Goal: Use online tool/utility: Utilize a website feature to perform a specific function

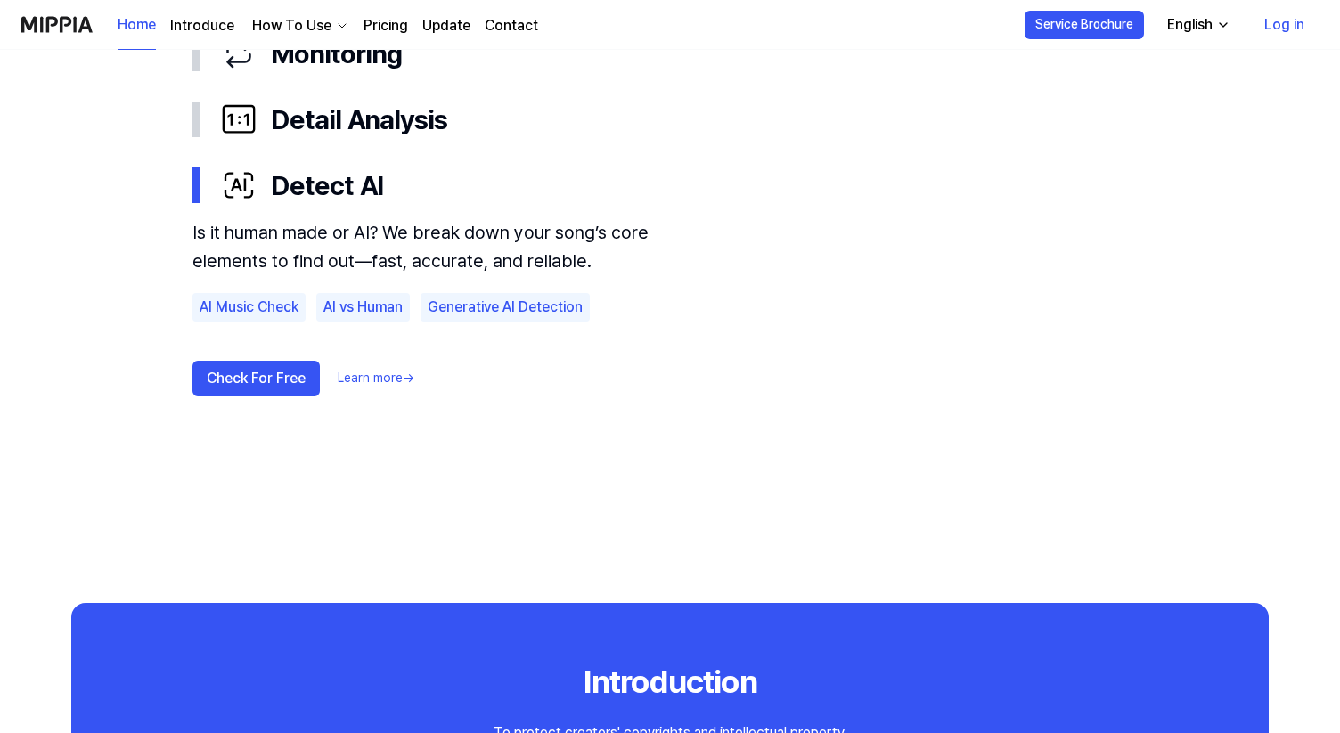
scroll to position [1132, 0]
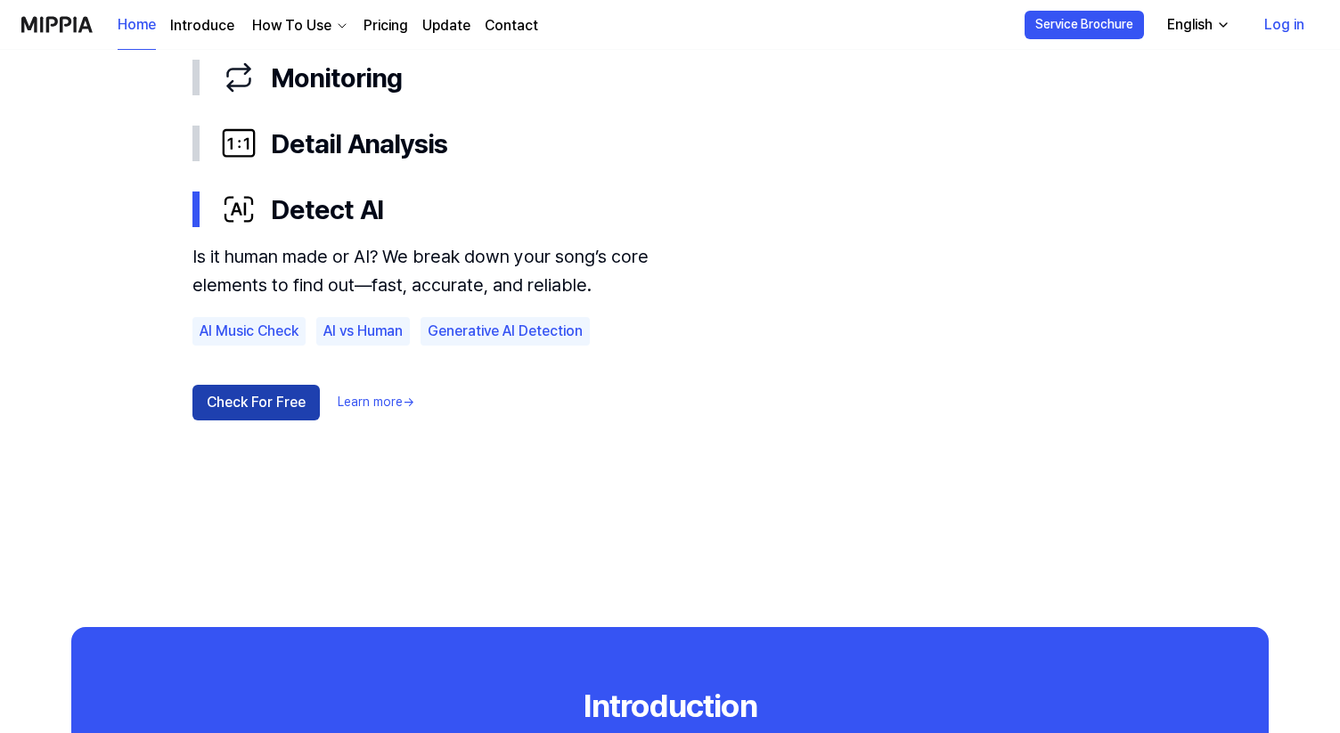
click at [266, 398] on button "Check For Free" at bounding box center [255, 403] width 127 height 36
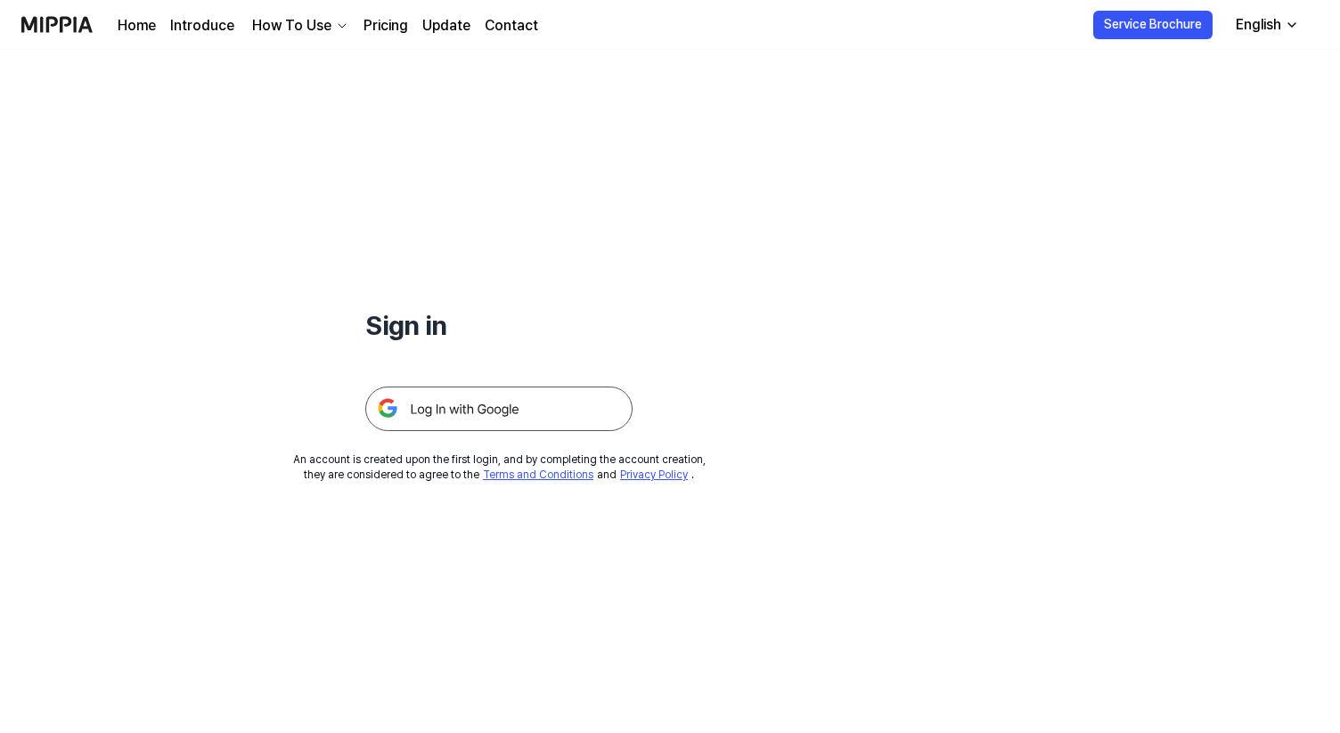
click at [451, 413] on img at bounding box center [498, 409] width 267 height 45
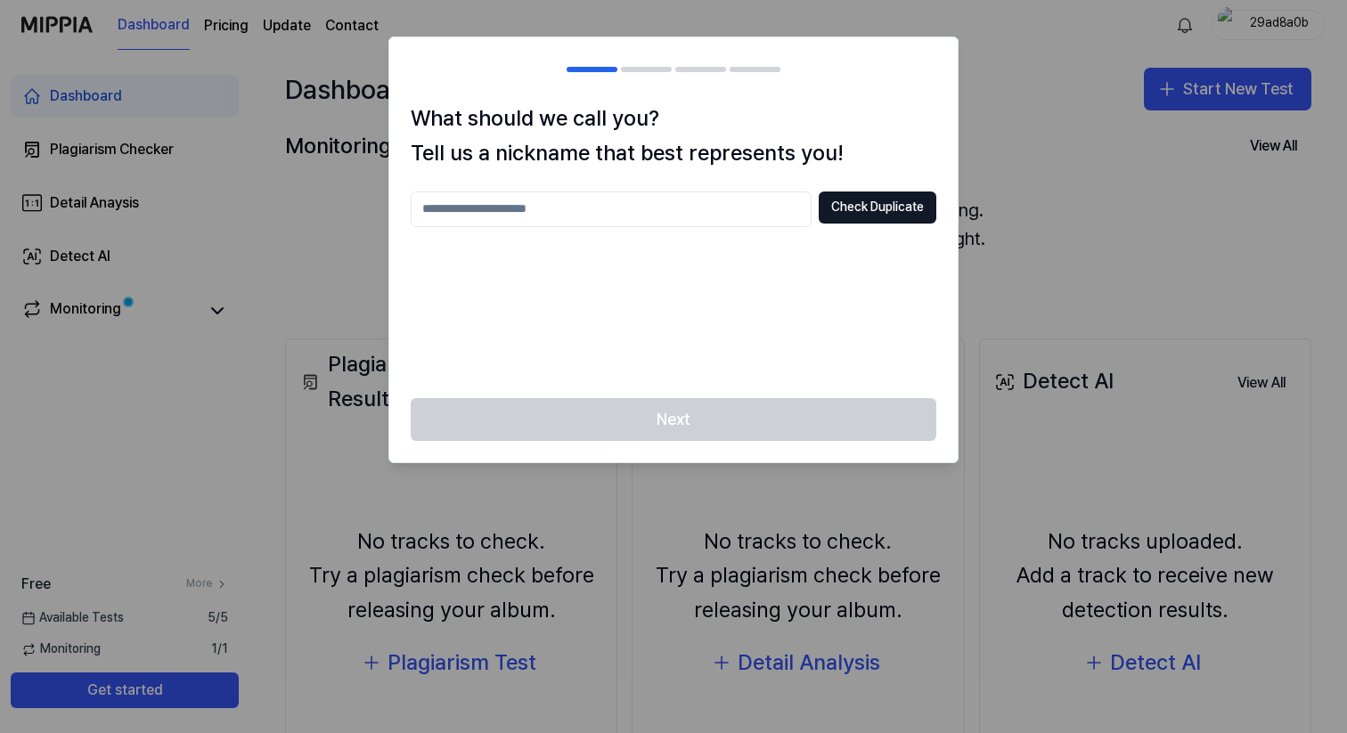
click at [648, 216] on input "text" at bounding box center [611, 210] width 401 height 36
type input "*"
click at [857, 213] on button "Check Duplicate" at bounding box center [878, 208] width 118 height 32
click at [715, 213] on input "*" at bounding box center [611, 210] width 401 height 36
type input "*"
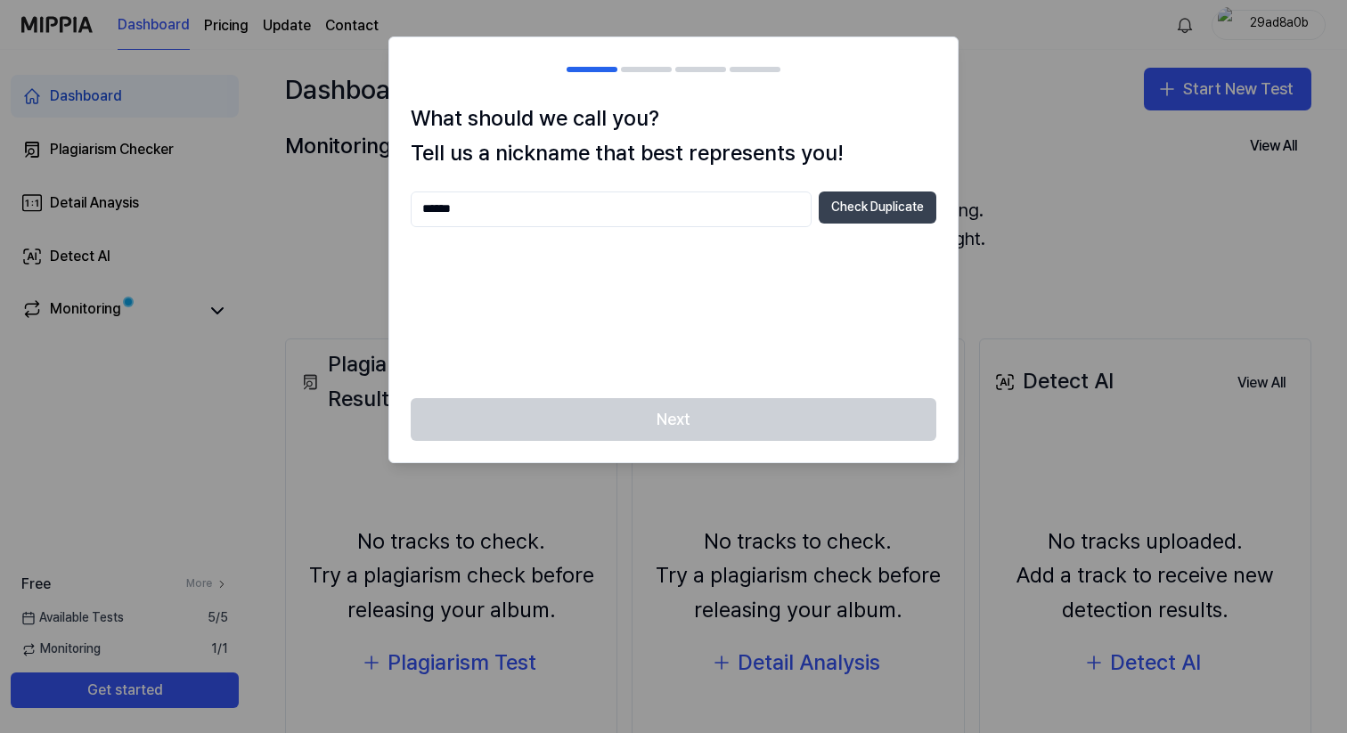
type input "******"
click at [893, 209] on button "Check Duplicate" at bounding box center [878, 208] width 118 height 32
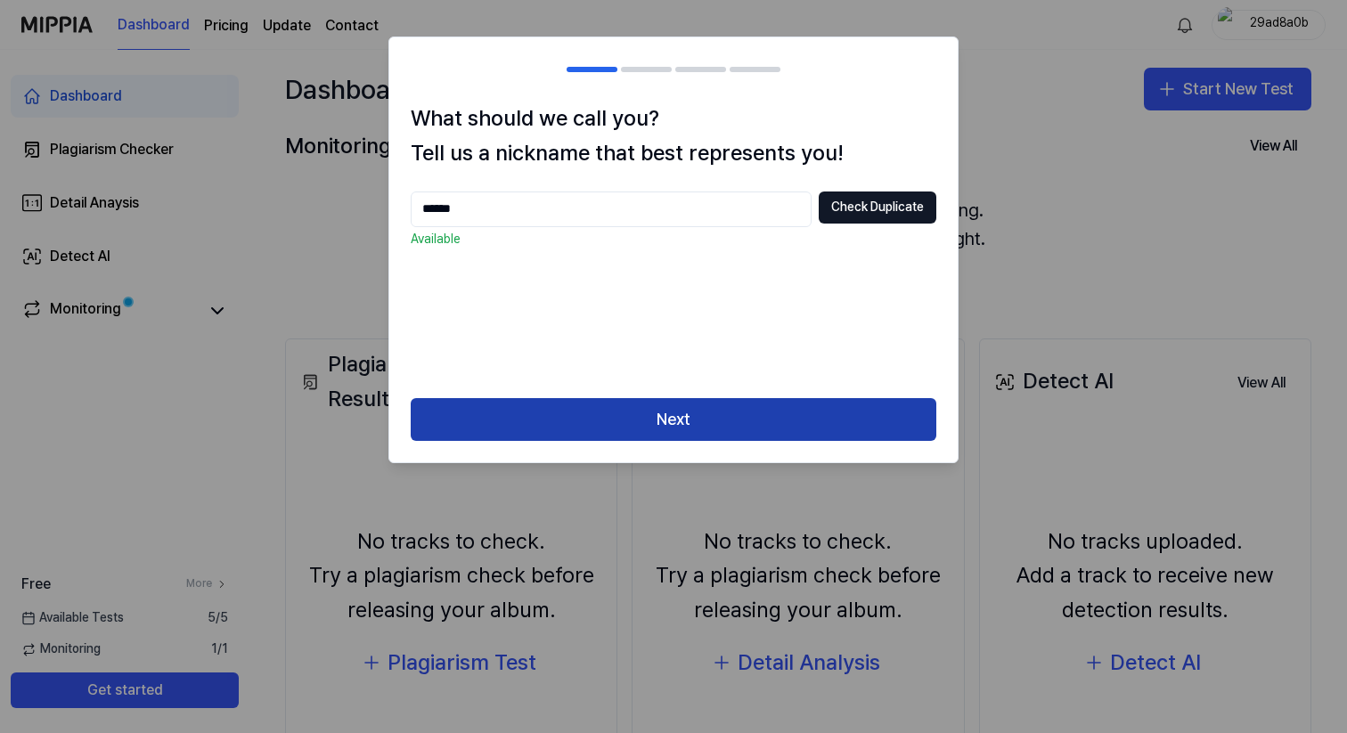
click at [694, 422] on button "Next" at bounding box center [674, 419] width 526 height 43
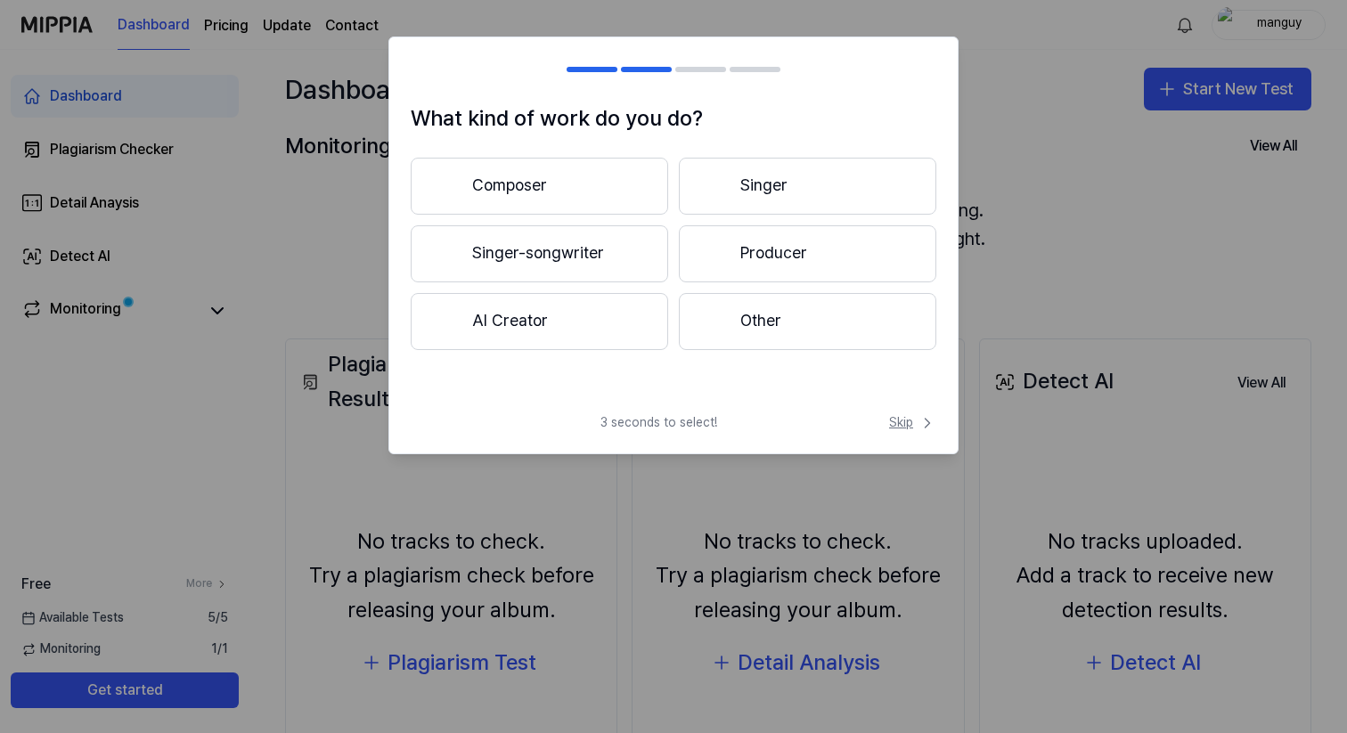
click at [906, 423] on span "Skip" at bounding box center [912, 423] width 47 height 18
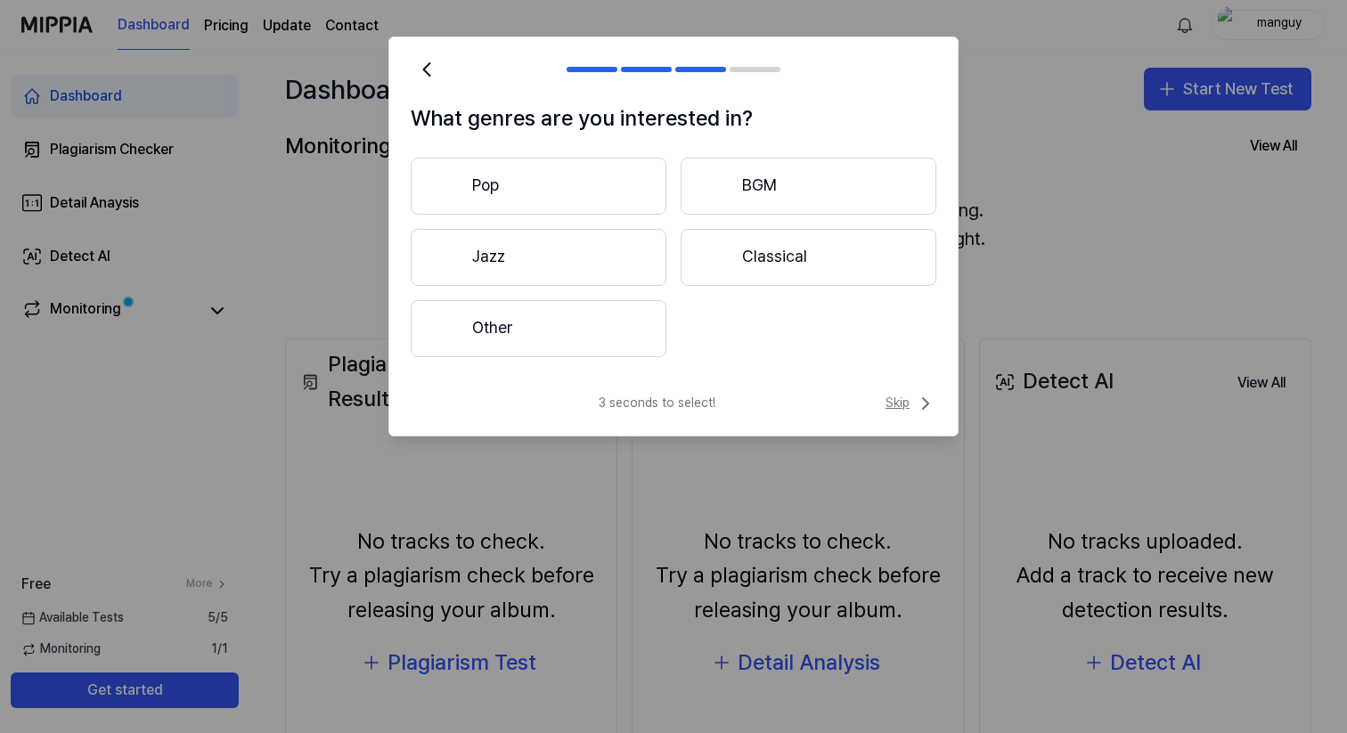
click at [909, 406] on span "Skip" at bounding box center [911, 403] width 51 height 21
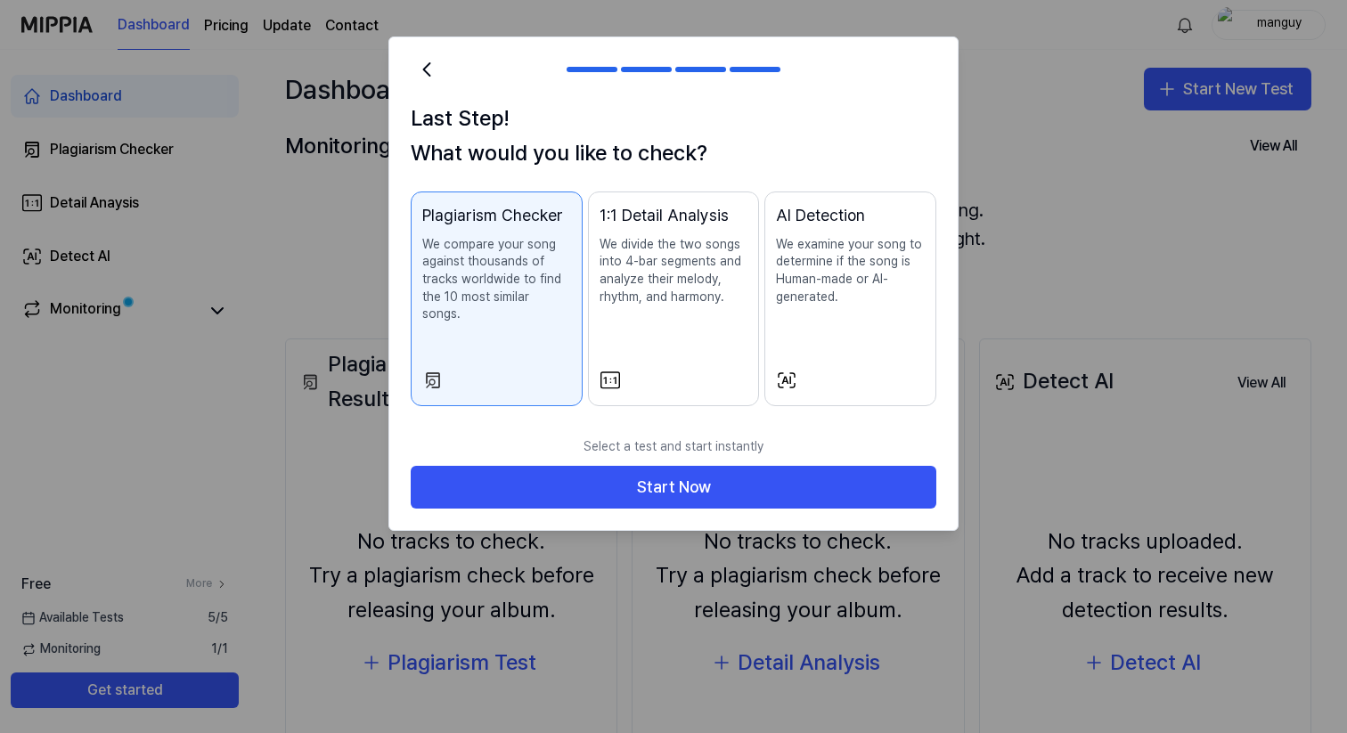
click at [678, 373] on button "1:1 Detail Analysis We divide the two songs into 4-bar segments and analyze the…" at bounding box center [674, 299] width 172 height 215
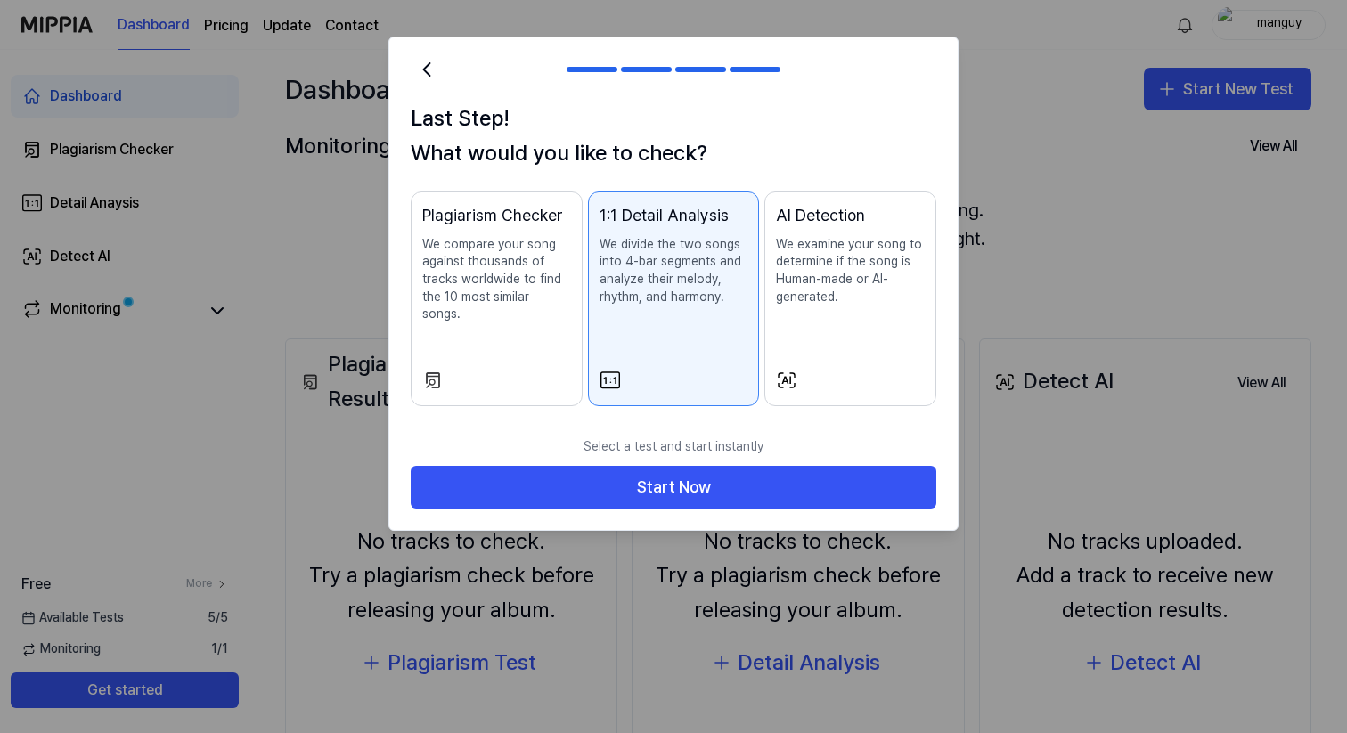
click at [829, 276] on p "We examine your song to determine if the song is Human-made or AI-generated." at bounding box center [850, 270] width 149 height 69
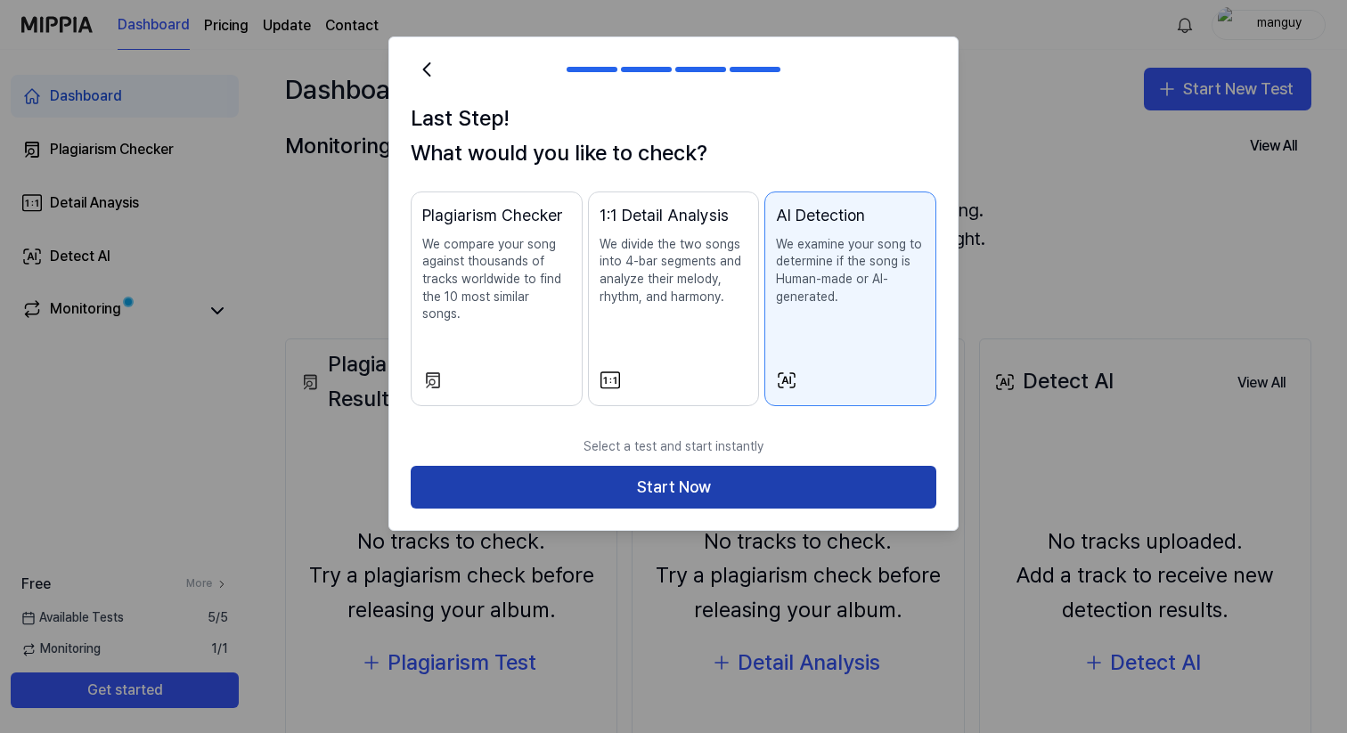
click at [682, 466] on button "Start Now" at bounding box center [674, 487] width 526 height 43
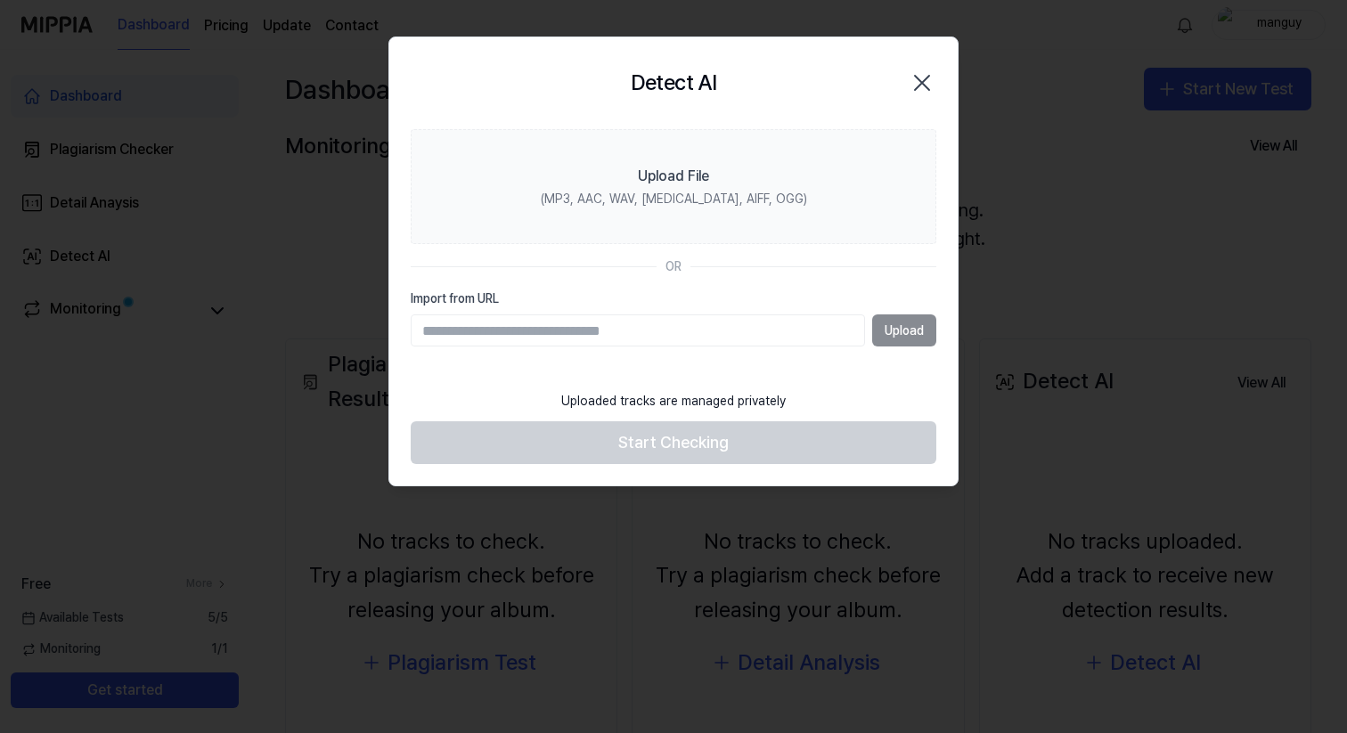
click at [702, 345] on input "Import from URL" at bounding box center [638, 331] width 454 height 32
click at [737, 288] on section "Upload File (MP3, AAC, WAV, FLAC, AIFF, OGG) OR Import from URL Upload" at bounding box center [673, 256] width 568 height 254
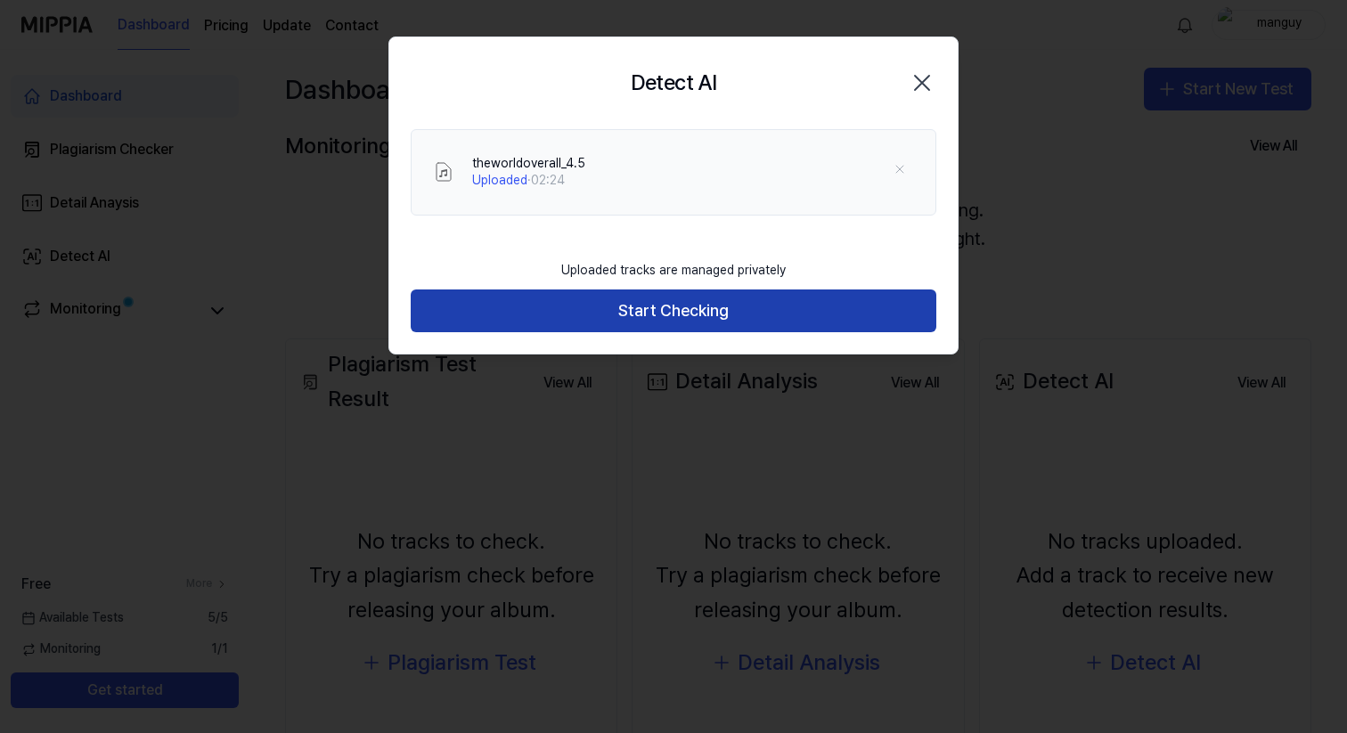
click at [509, 310] on button "Start Checking" at bounding box center [674, 311] width 526 height 43
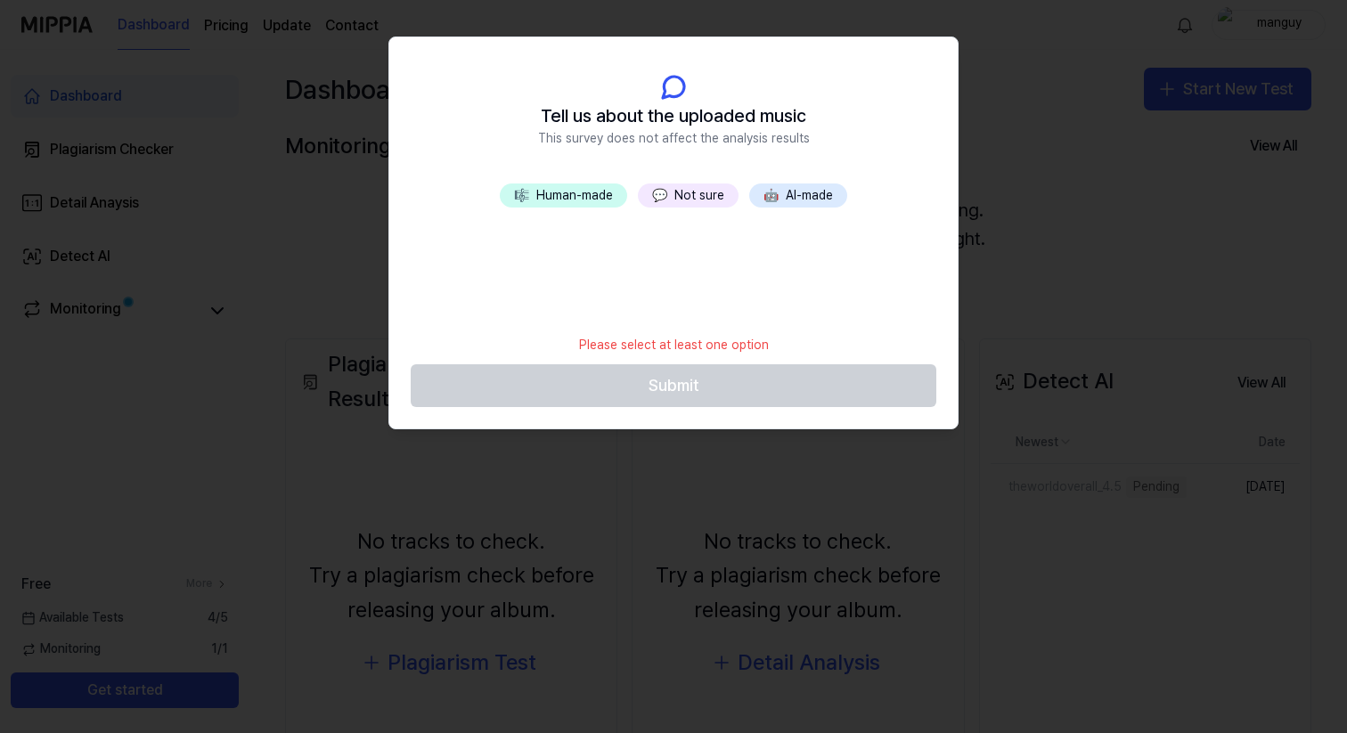
click at [709, 199] on button "💬 Not sure" at bounding box center [688, 196] width 101 height 25
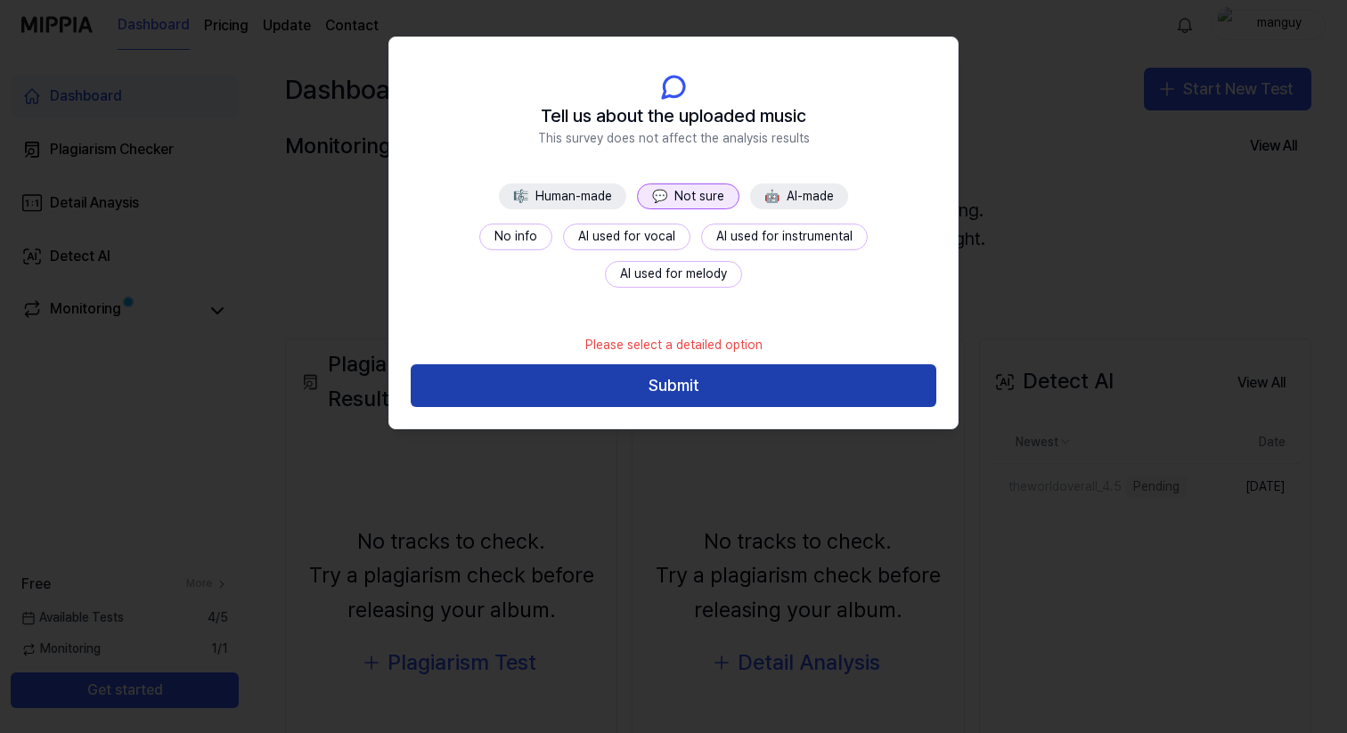
click at [668, 388] on button "Submit" at bounding box center [674, 385] width 526 height 43
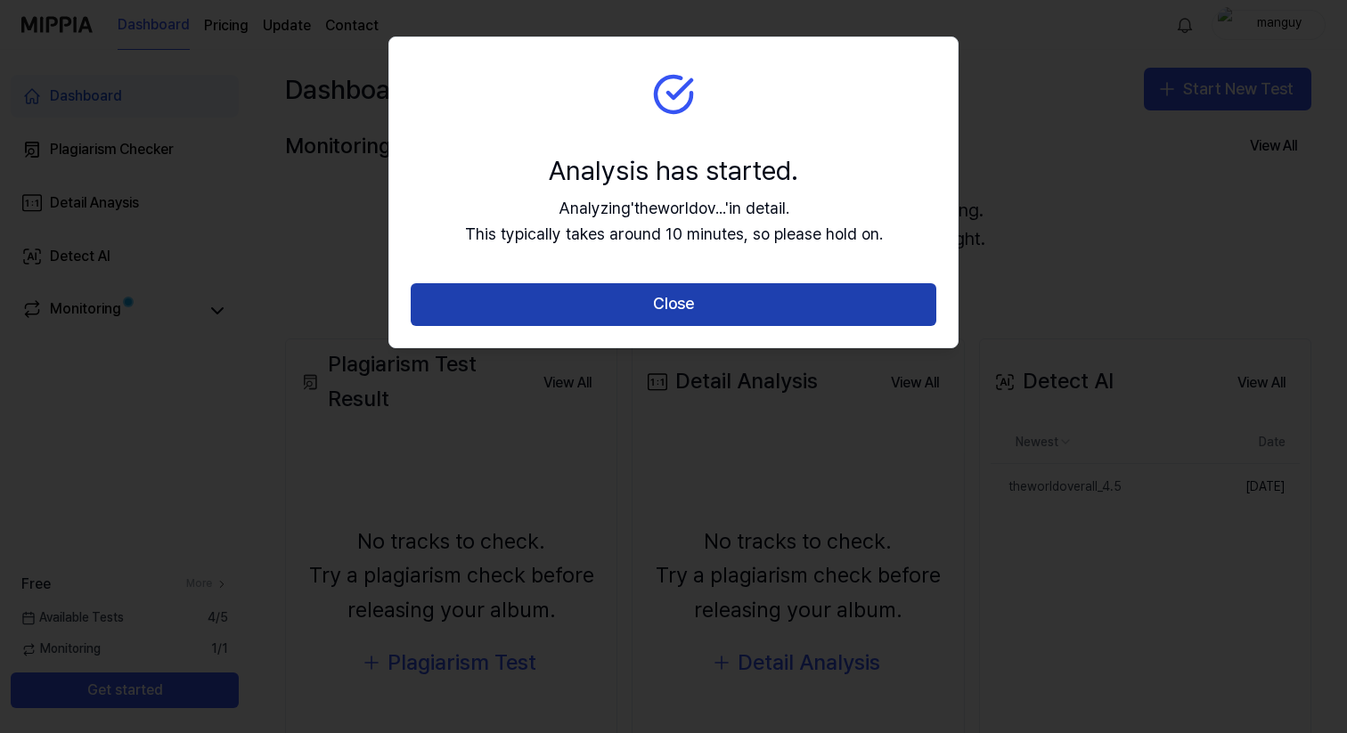
click at [471, 292] on button "Close" at bounding box center [674, 304] width 526 height 43
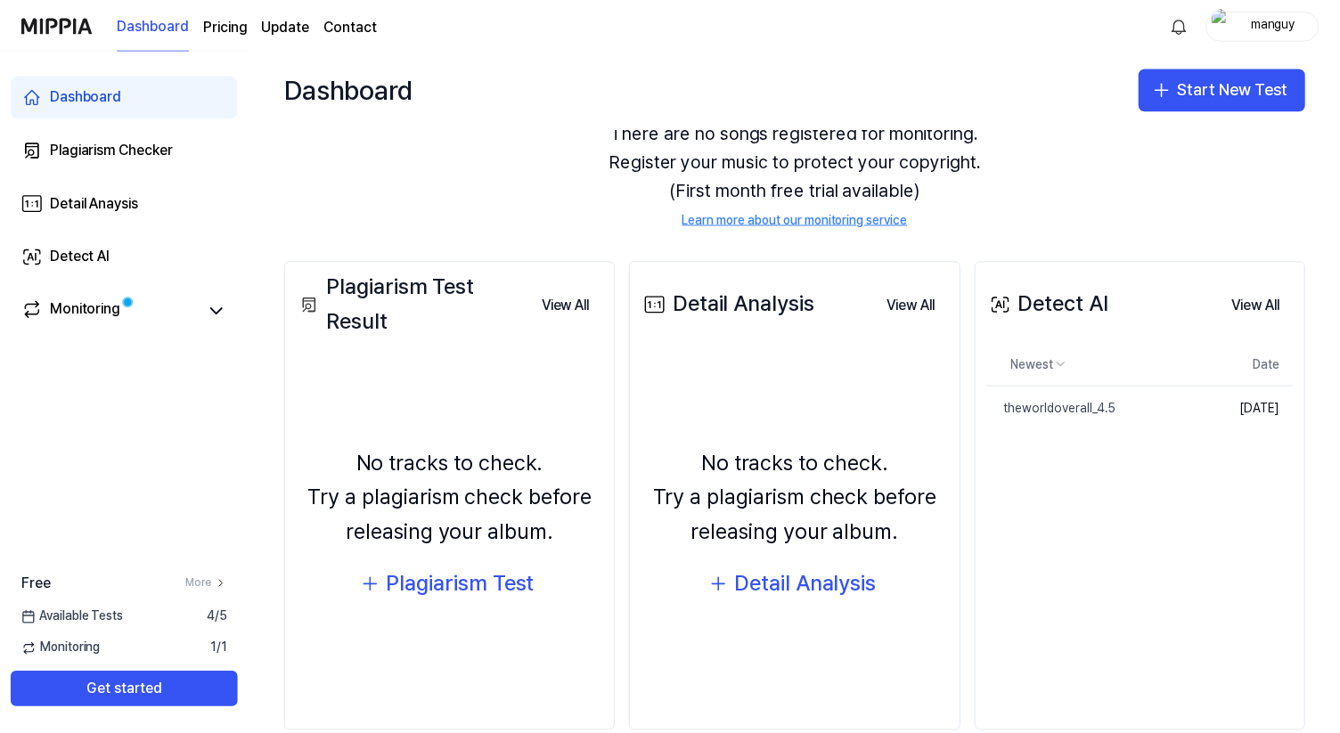
scroll to position [107, 0]
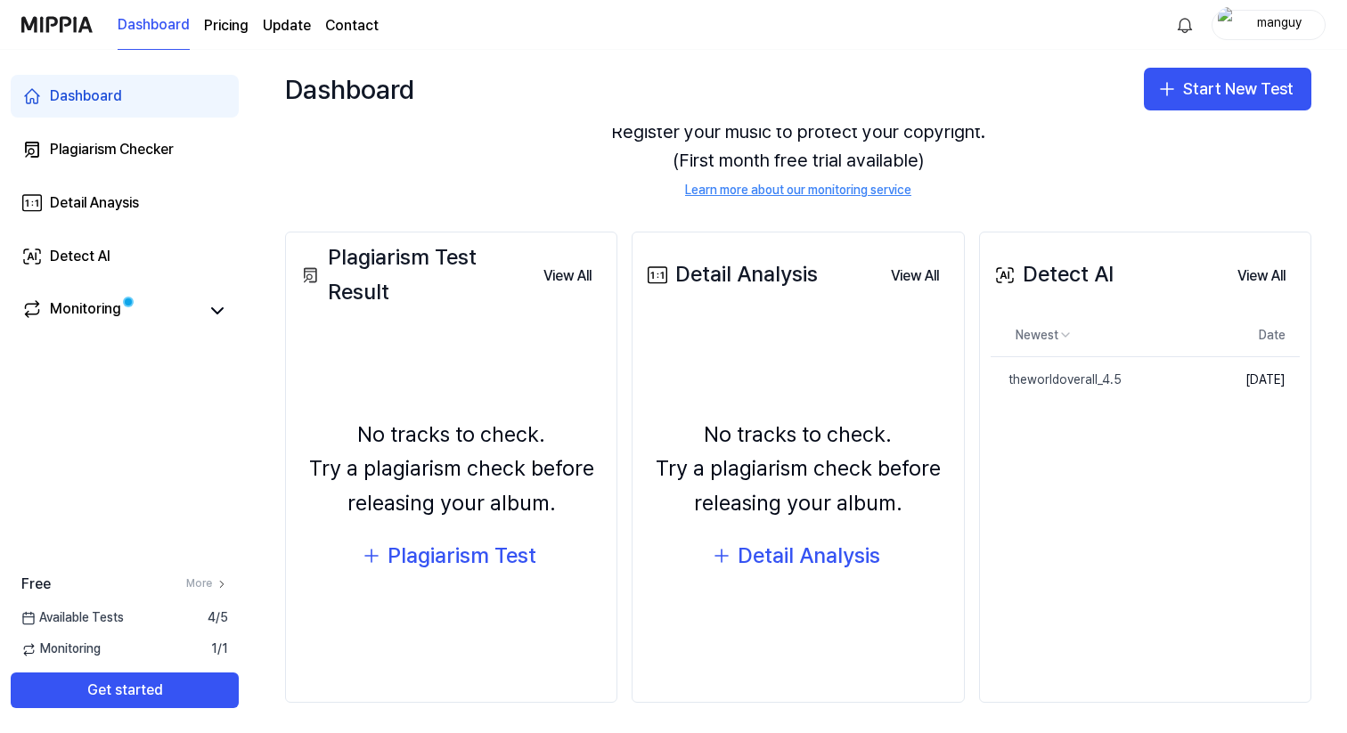
click at [1066, 494] on div "Detect AI View All Detect AI Newest Date theworldoverall_4.5 Delete Sep 15, 202…" at bounding box center [1145, 468] width 332 height 472
click at [1052, 372] on div "theworldoverall_4.5" at bounding box center [1052, 381] width 123 height 18
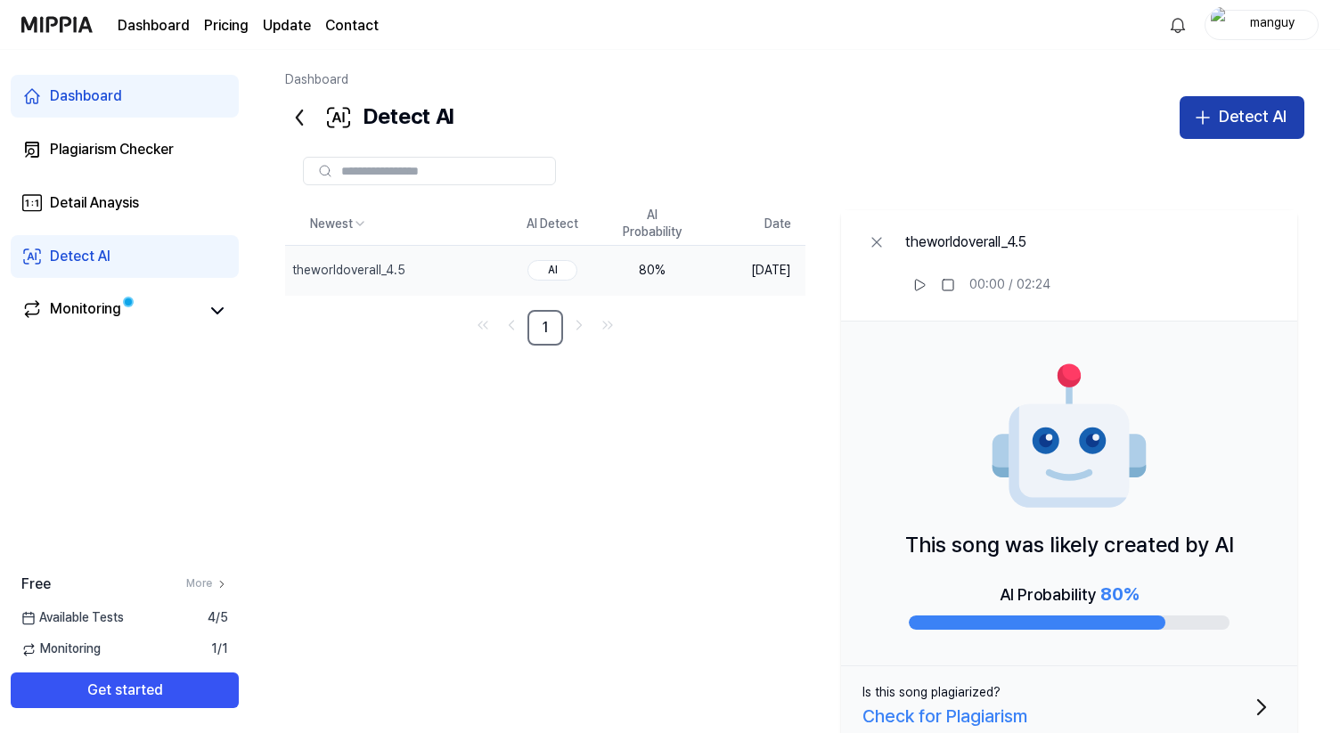
click at [1223, 120] on div "Detect AI" at bounding box center [1253, 117] width 68 height 26
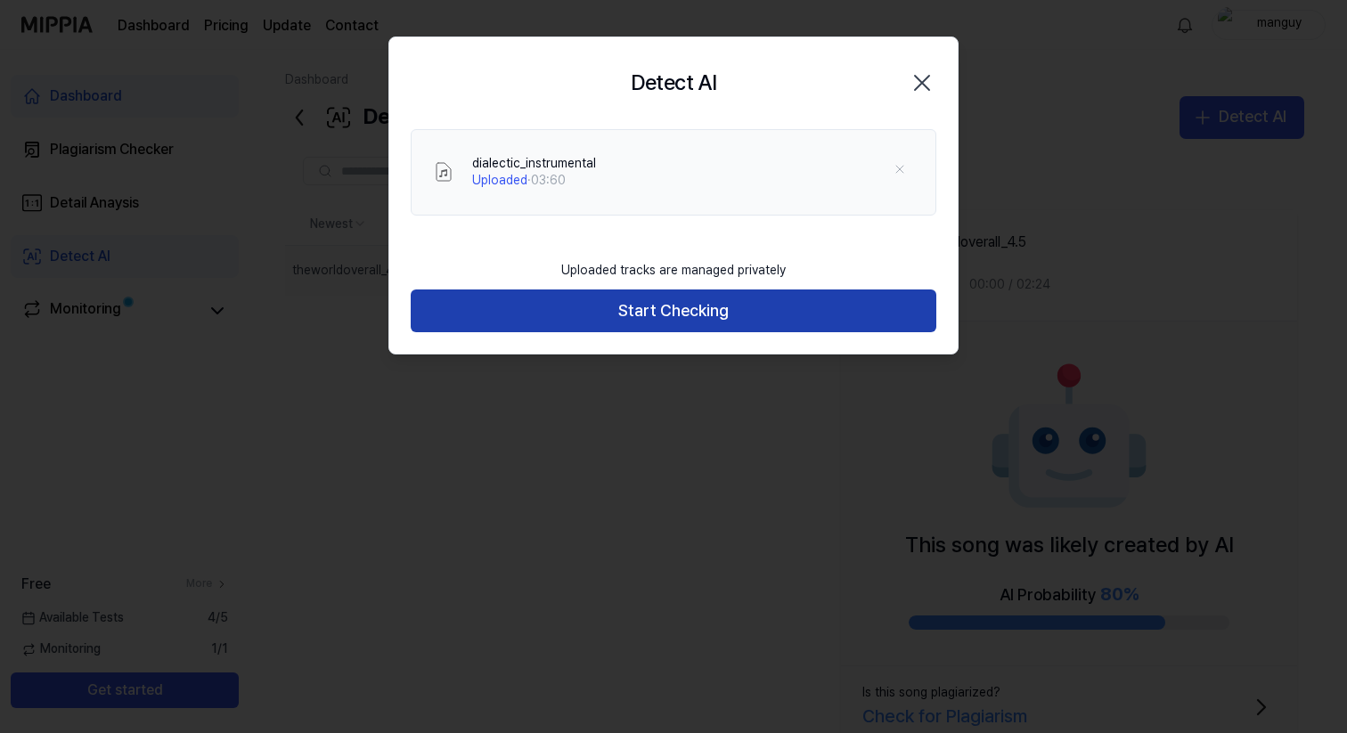
click at [534, 313] on button "Start Checking" at bounding box center [674, 311] width 526 height 43
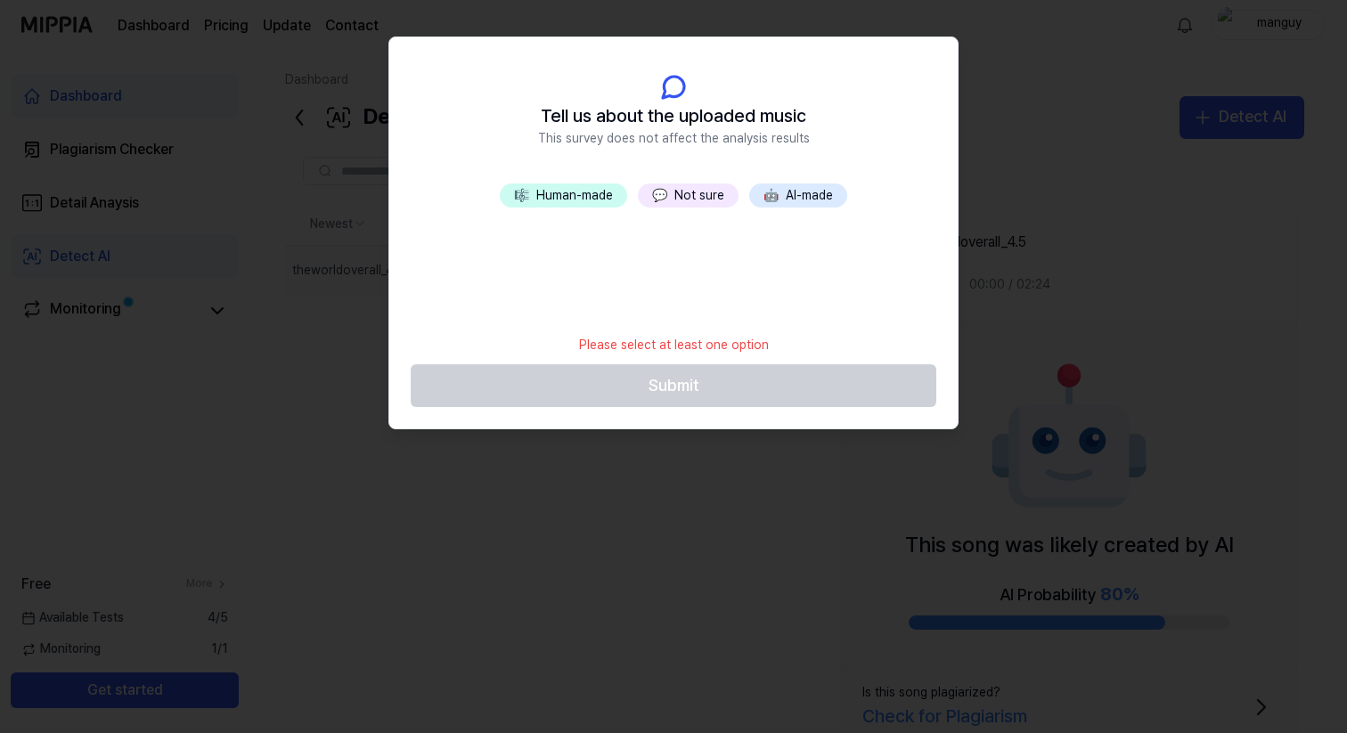
click at [676, 199] on button "💬 Not sure" at bounding box center [688, 196] width 101 height 25
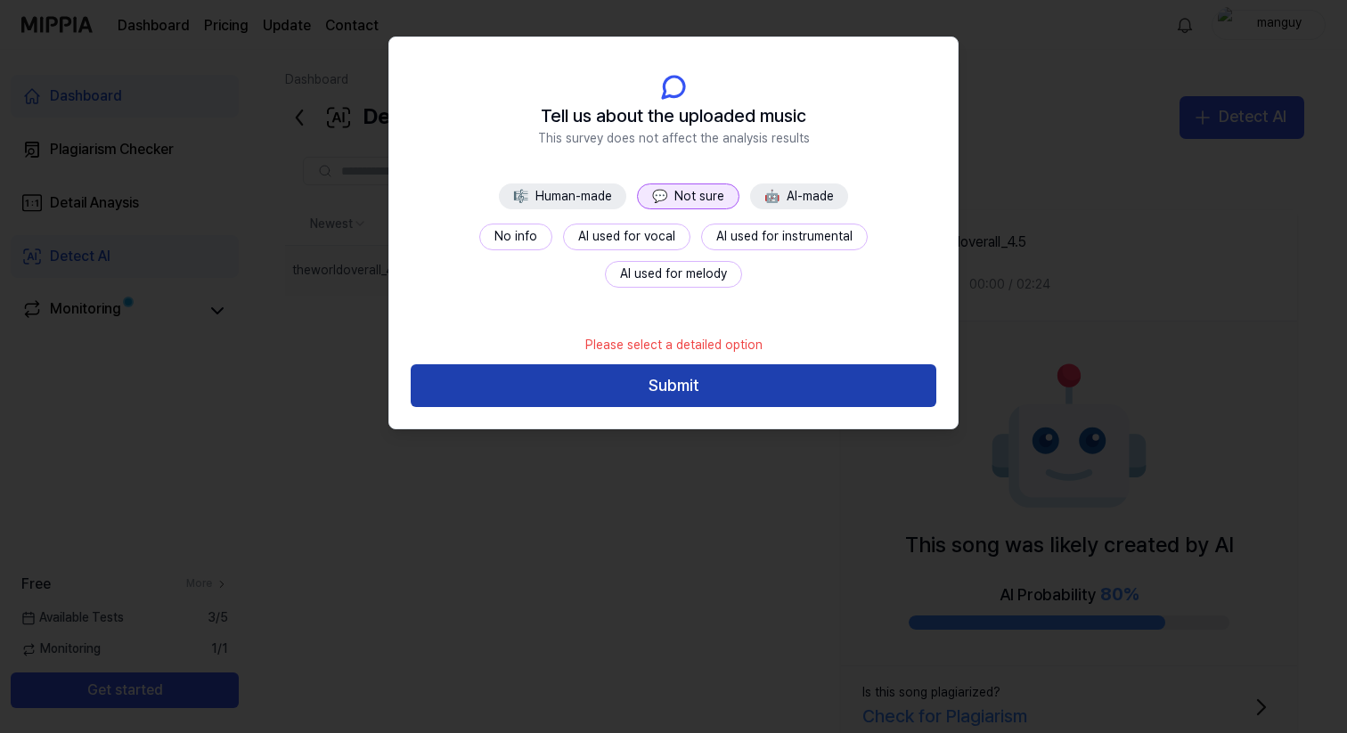
click at [678, 388] on button "Submit" at bounding box center [674, 385] width 526 height 43
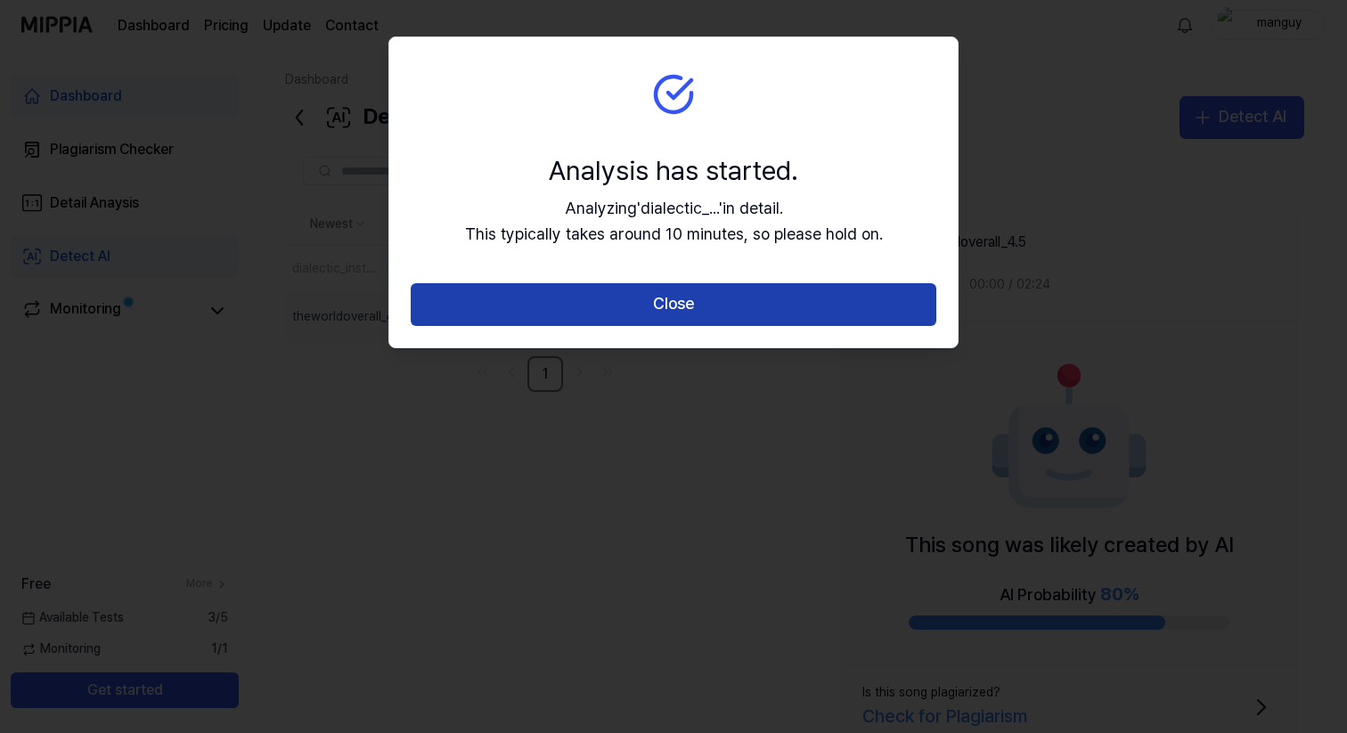
click at [659, 316] on button "Close" at bounding box center [674, 304] width 526 height 43
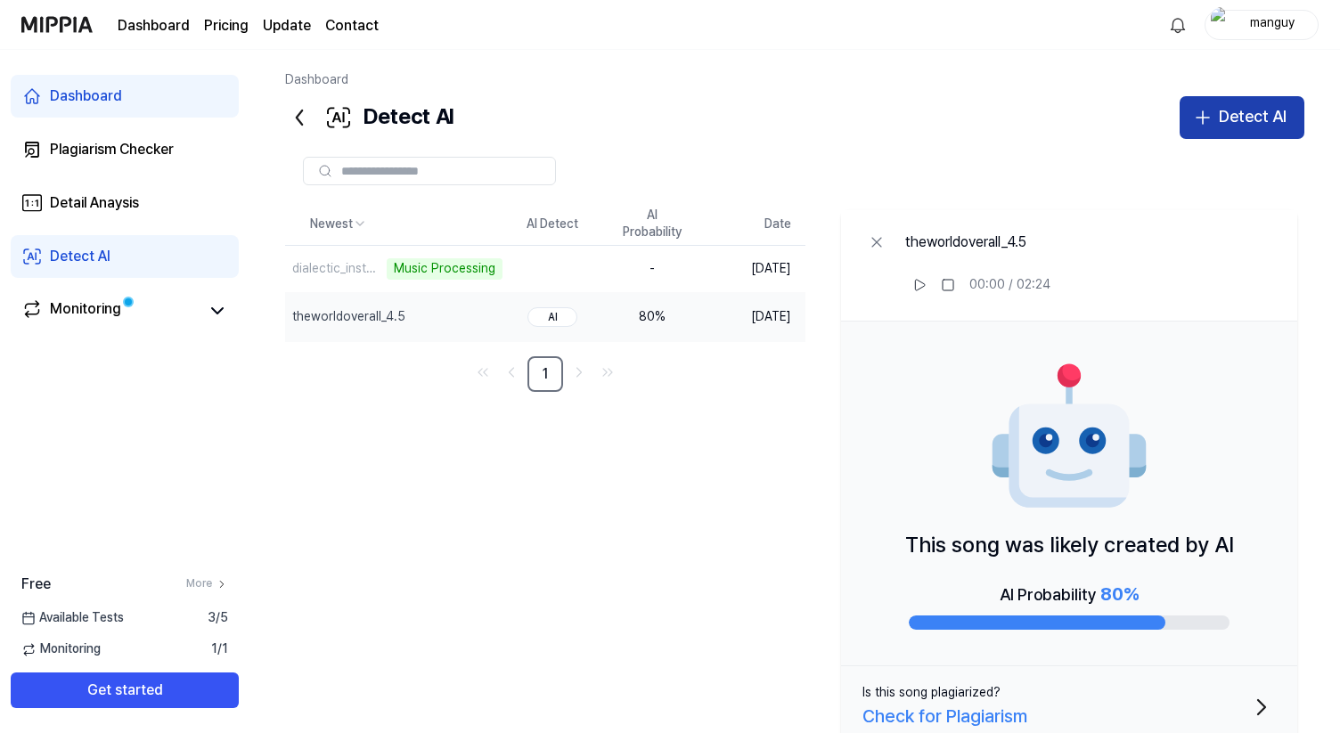
click at [1254, 119] on div "Detect AI" at bounding box center [1253, 117] width 68 height 26
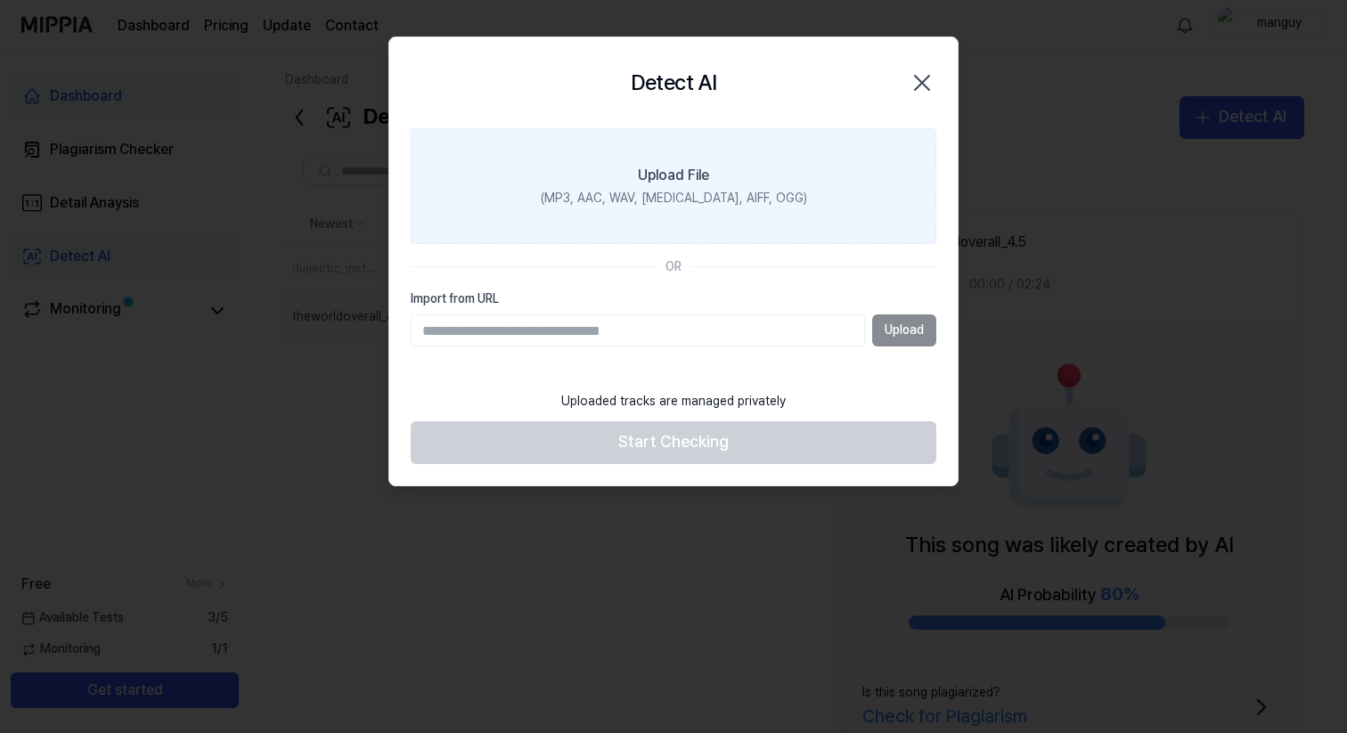
click at [685, 172] on div "Upload File" at bounding box center [673, 176] width 71 height 21
click at [0, 0] on input "Upload File (MP3, AAC, WAV, FLAC, AIFF, OGG)" at bounding box center [0, 0] width 0 height 0
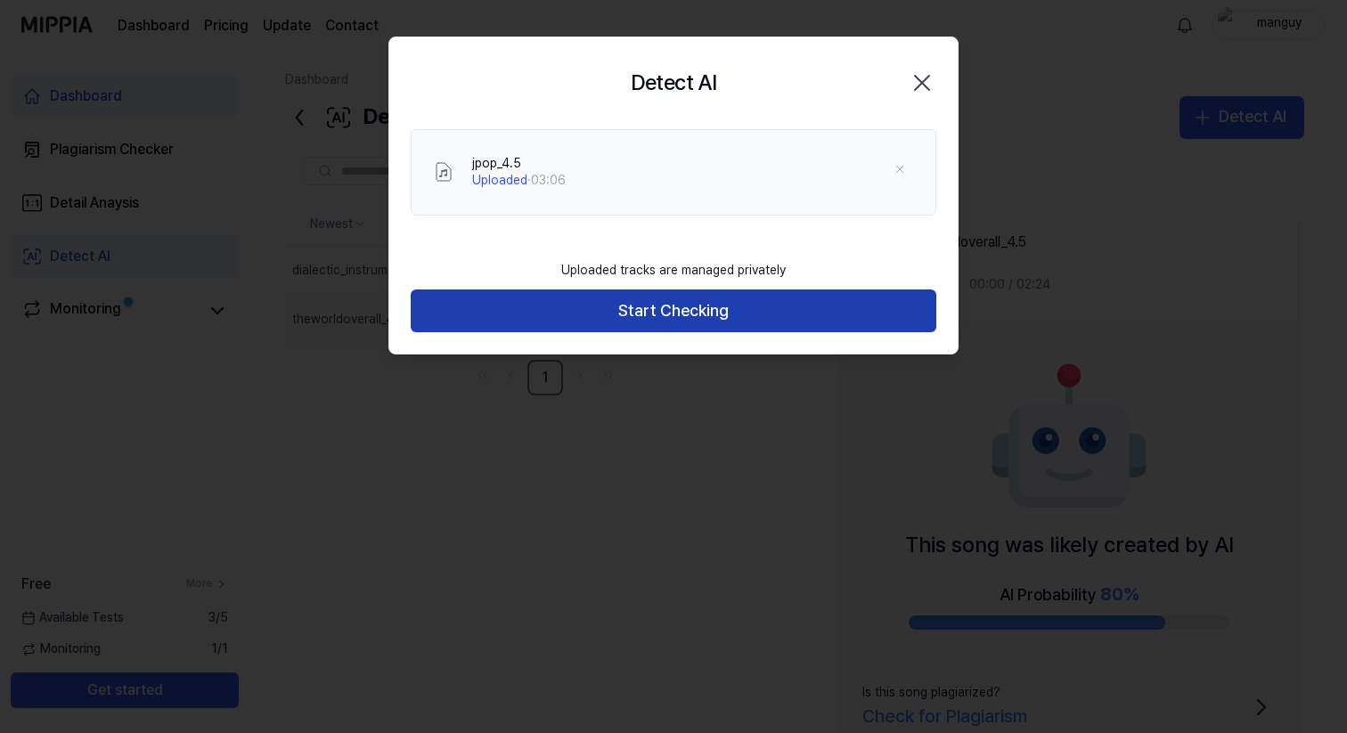
click at [689, 320] on button "Start Checking" at bounding box center [674, 311] width 526 height 43
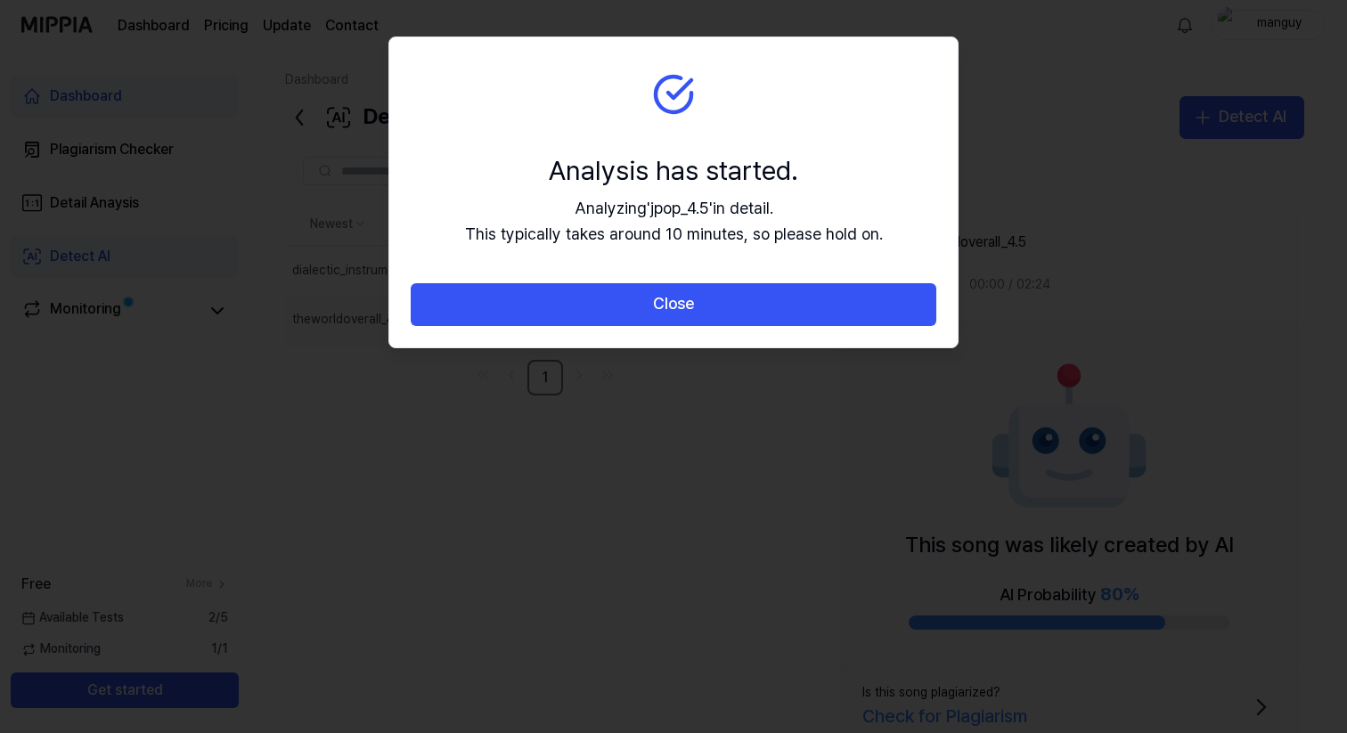
click at [587, 479] on div at bounding box center [673, 366] width 1347 height 733
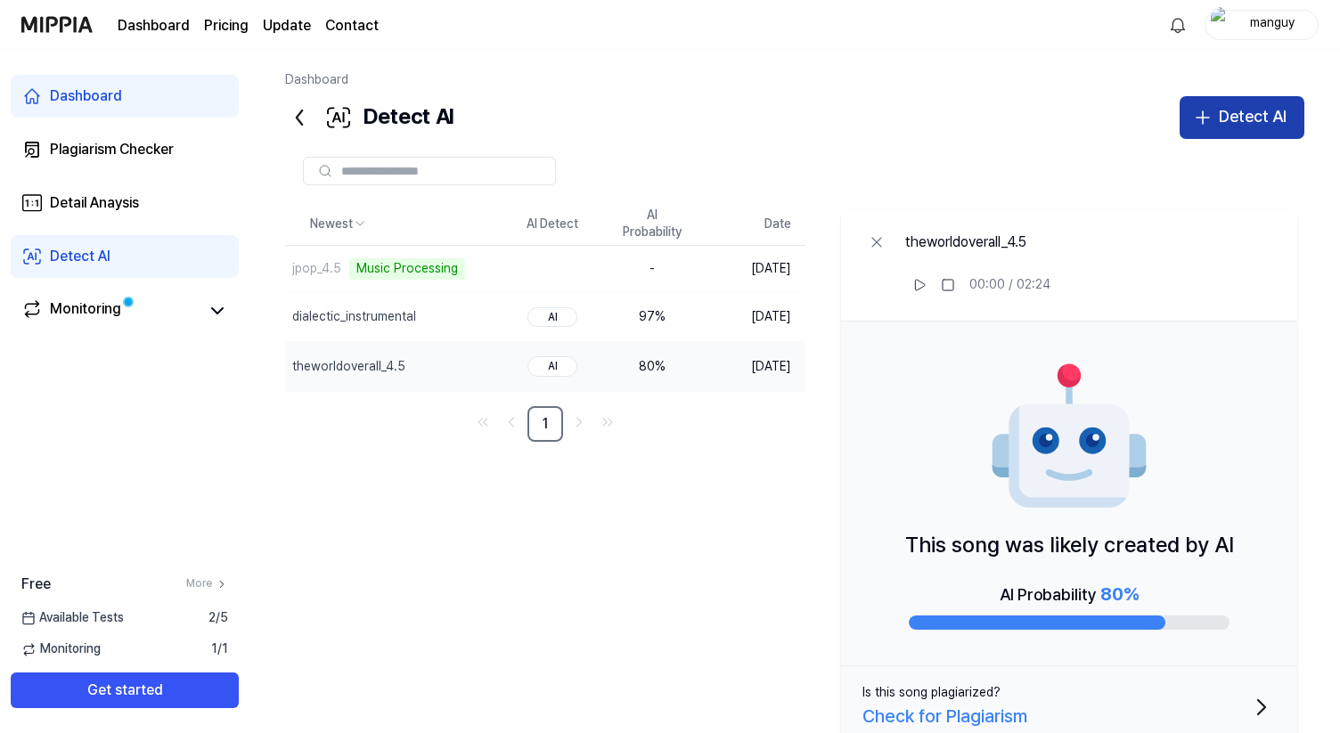
click at [1223, 110] on div "Detect AI" at bounding box center [1253, 117] width 68 height 26
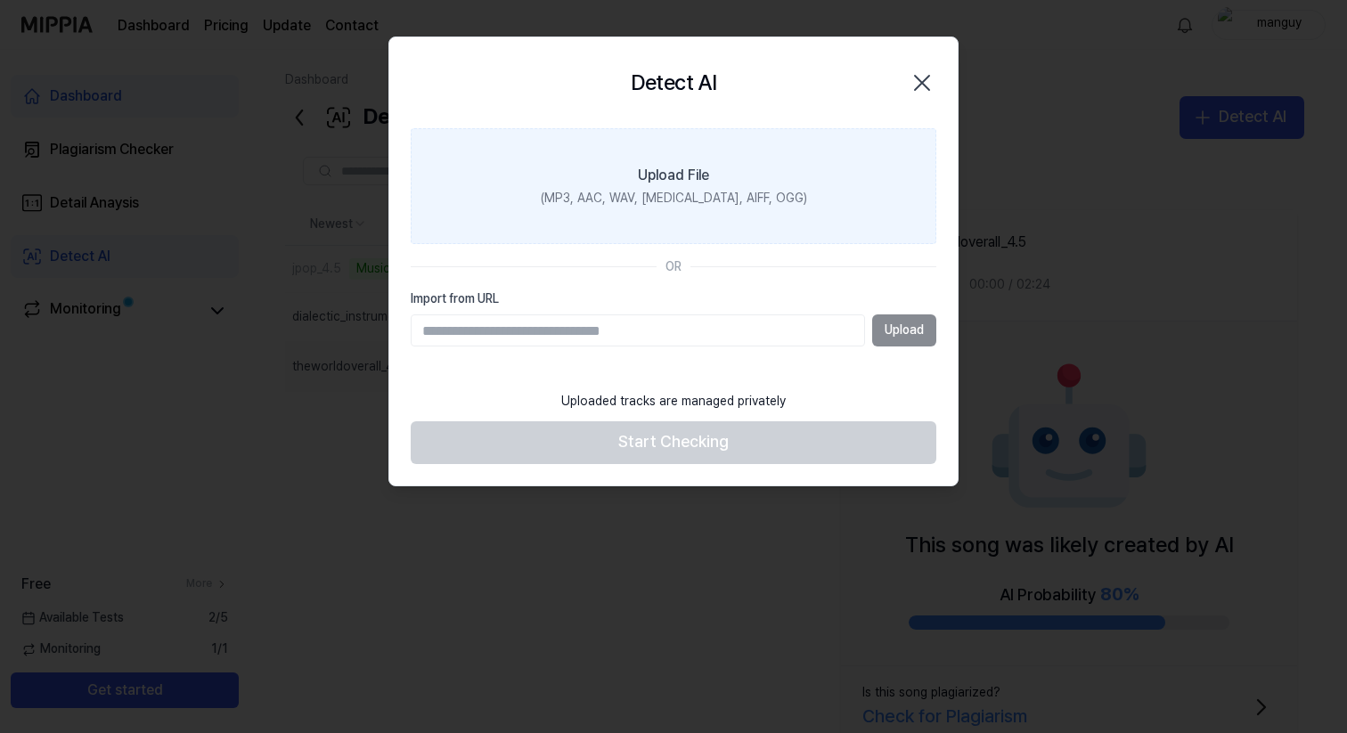
click at [633, 206] on div "(MP3, AAC, WAV, FLAC, AIFF, OGG)" at bounding box center [674, 200] width 266 height 18
click at [0, 0] on input "Upload File (MP3, AAC, WAV, FLAC, AIFF, OGG)" at bounding box center [0, 0] width 0 height 0
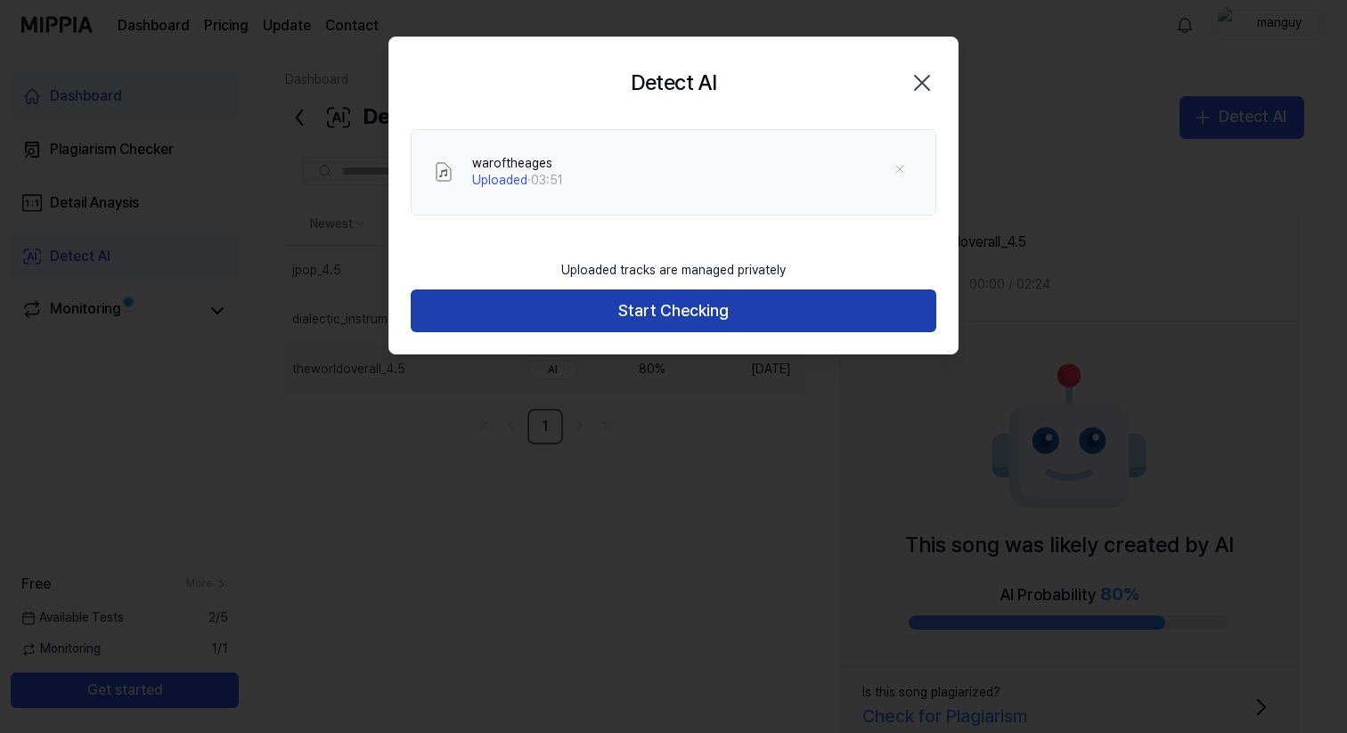
click at [616, 318] on button "Start Checking" at bounding box center [674, 311] width 526 height 43
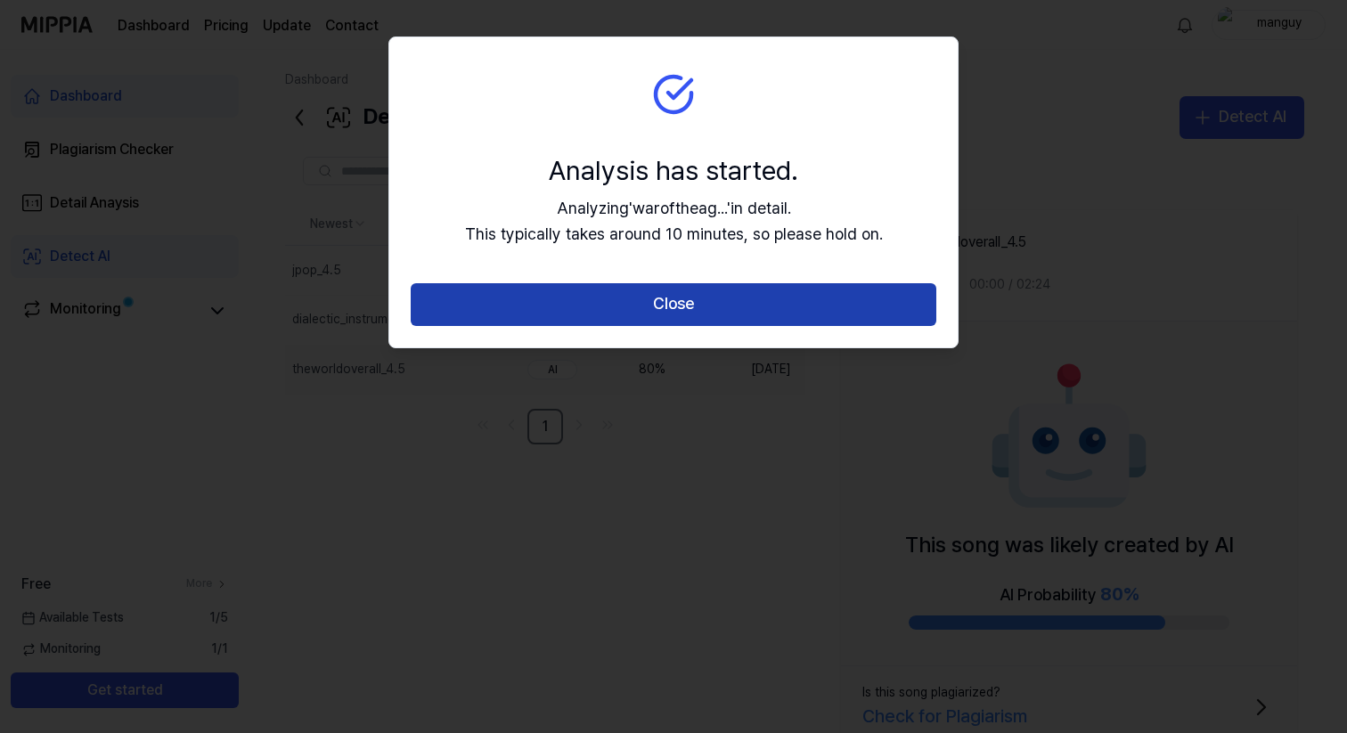
click at [666, 306] on button "Close" at bounding box center [674, 304] width 526 height 43
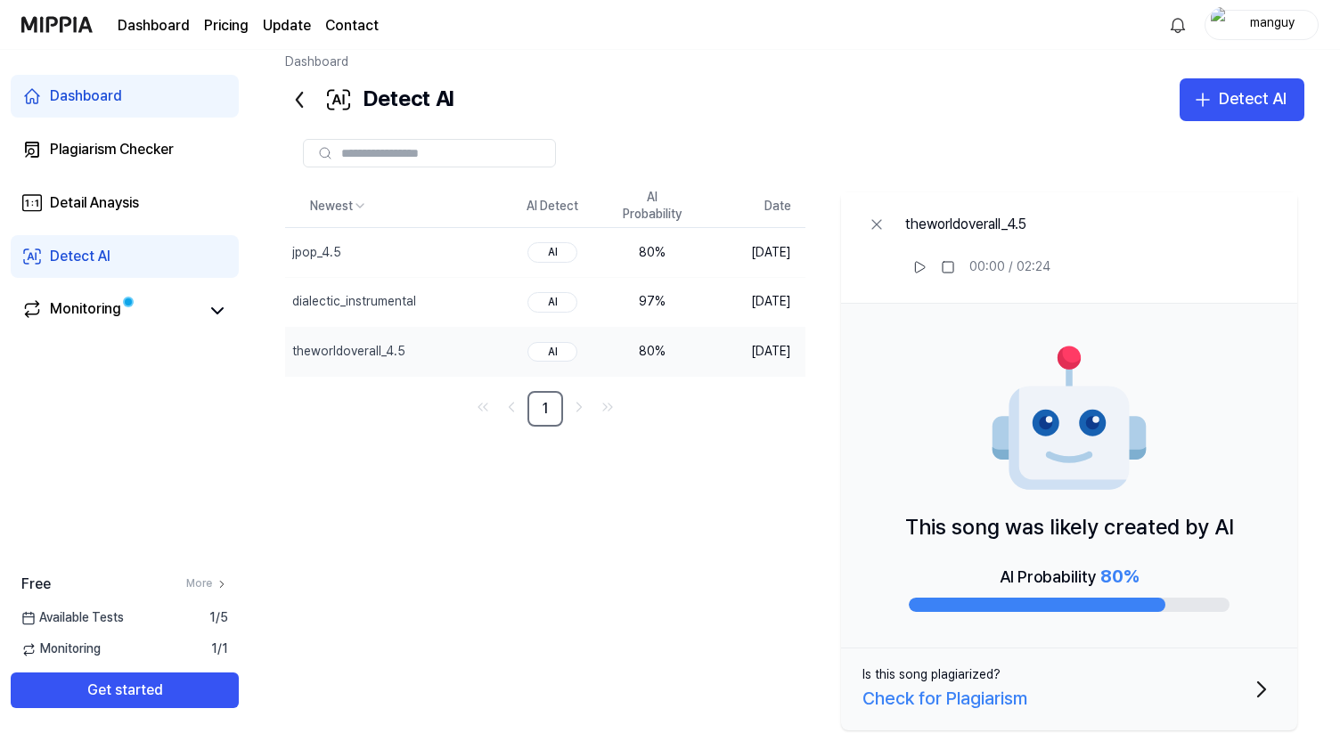
scroll to position [13, 0]
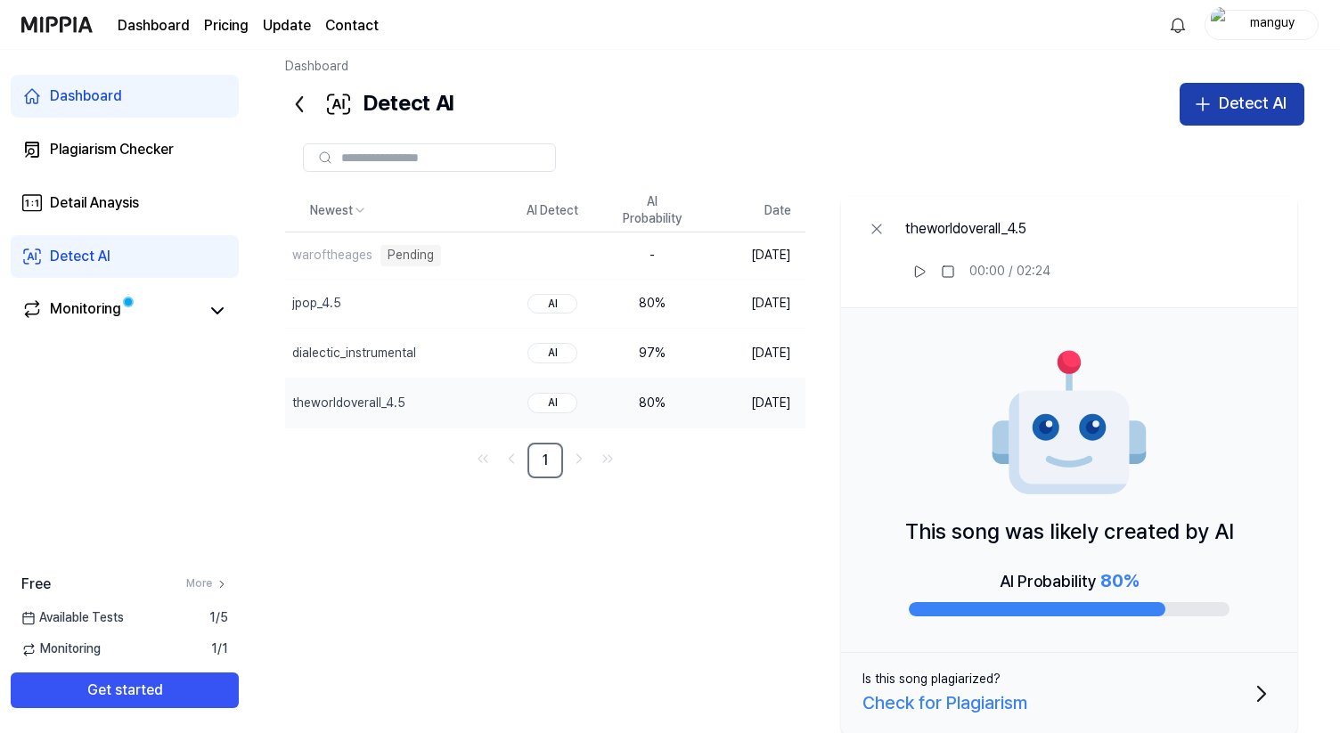
click at [1261, 108] on div "Detect AI" at bounding box center [1253, 104] width 68 height 26
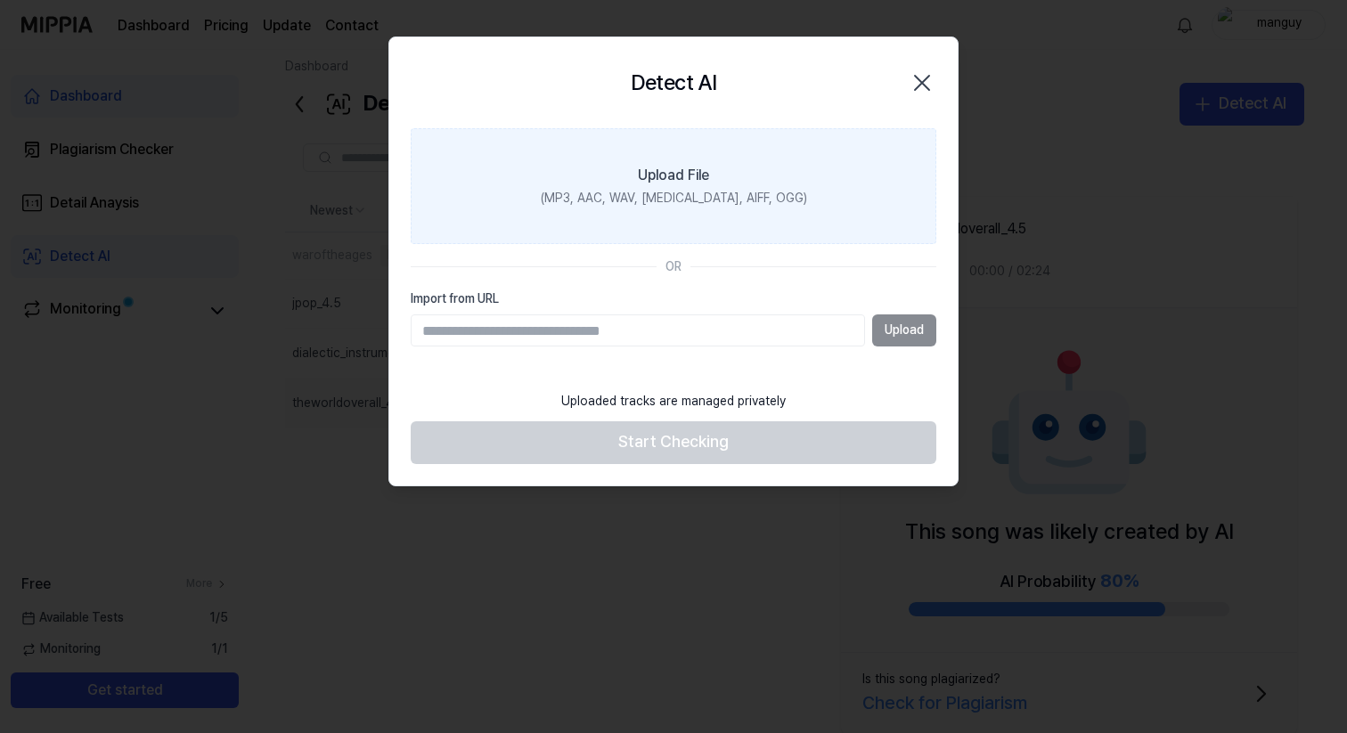
click at [750, 193] on div "(MP3, AAC, WAV, FLAC, AIFF, OGG)" at bounding box center [674, 200] width 266 height 18
click at [0, 0] on input "Upload File (MP3, AAC, WAV, FLAC, AIFF, OGG)" at bounding box center [0, 0] width 0 height 0
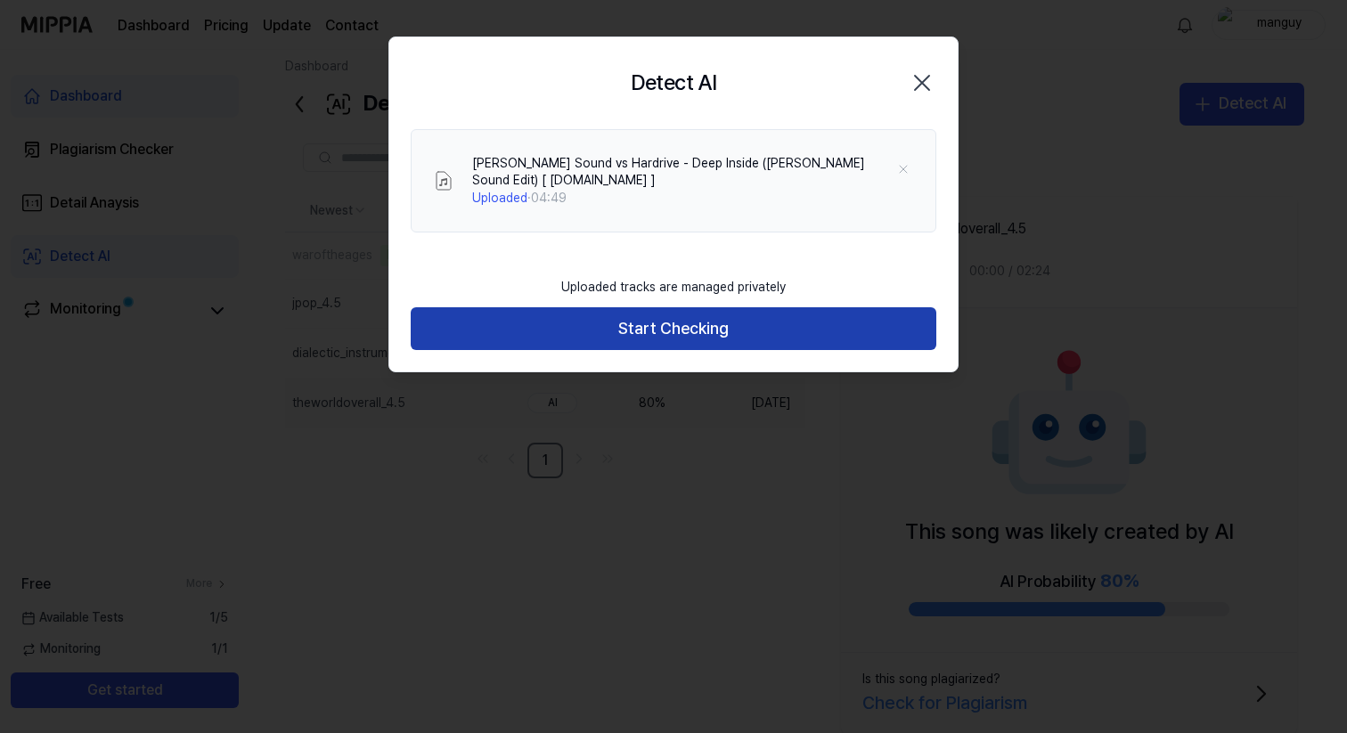
click at [743, 337] on button "Start Checking" at bounding box center [674, 328] width 526 height 43
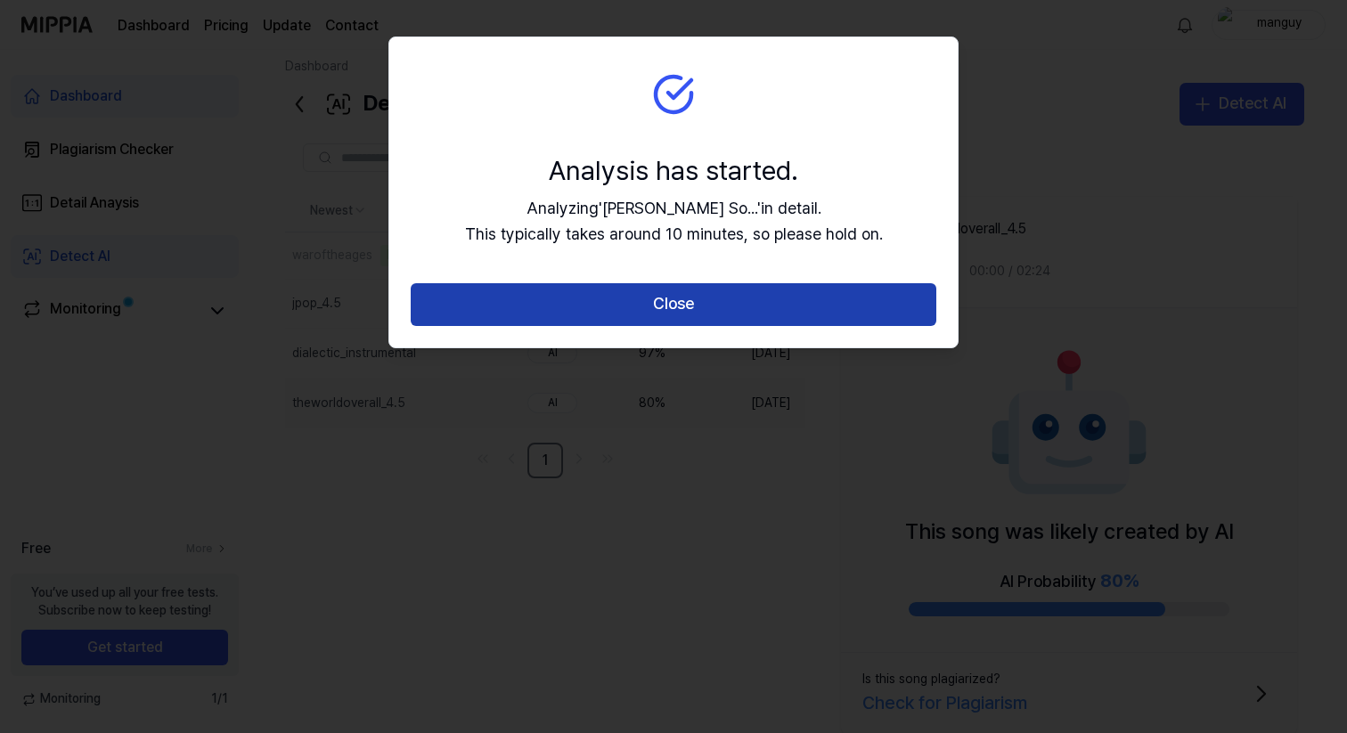
click at [749, 302] on button "Close" at bounding box center [674, 304] width 526 height 43
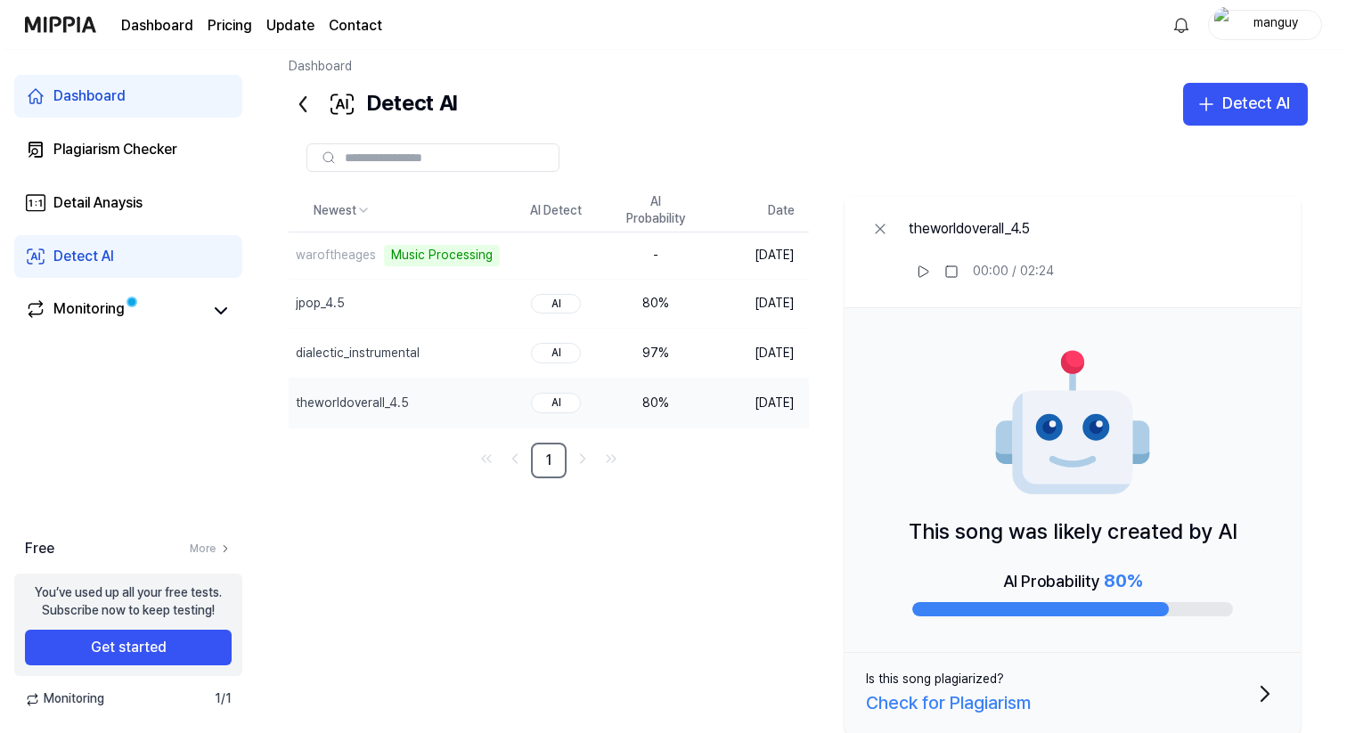
scroll to position [0, 0]
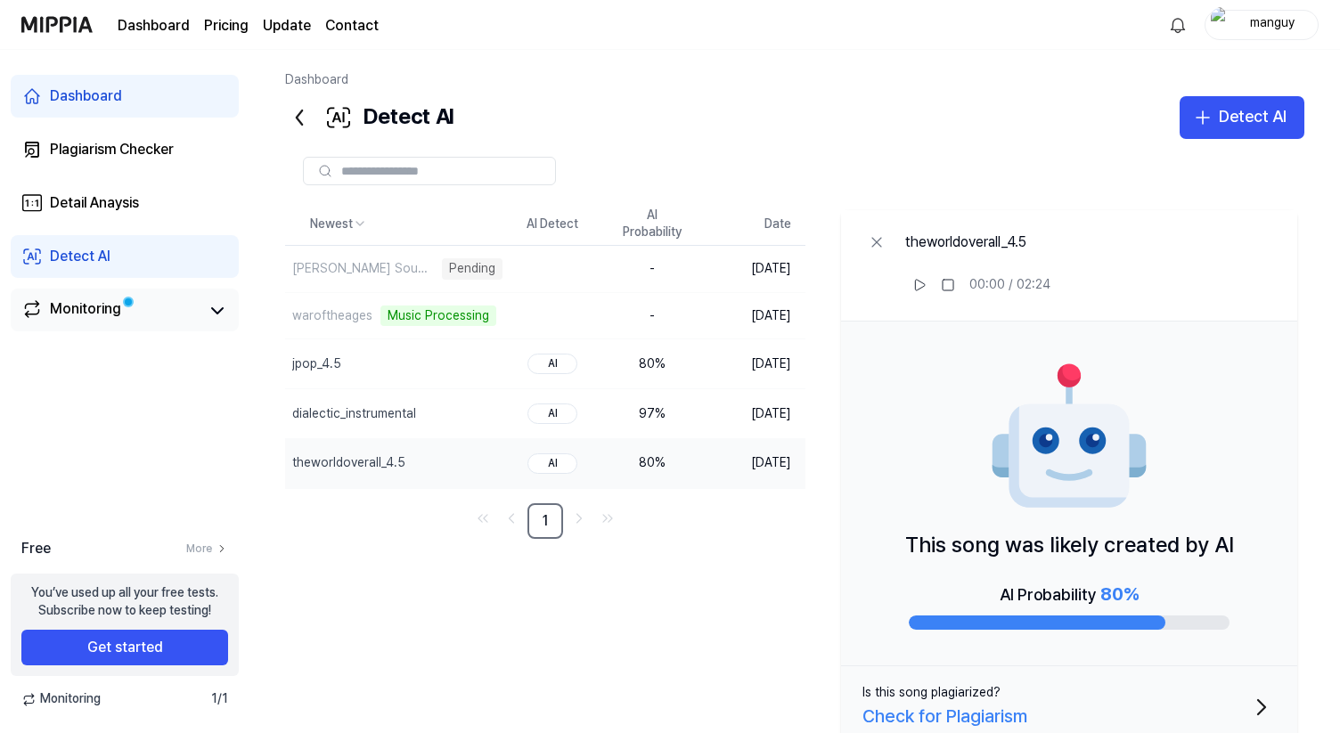
click at [62, 315] on div "Monitoring" at bounding box center [85, 310] width 71 height 25
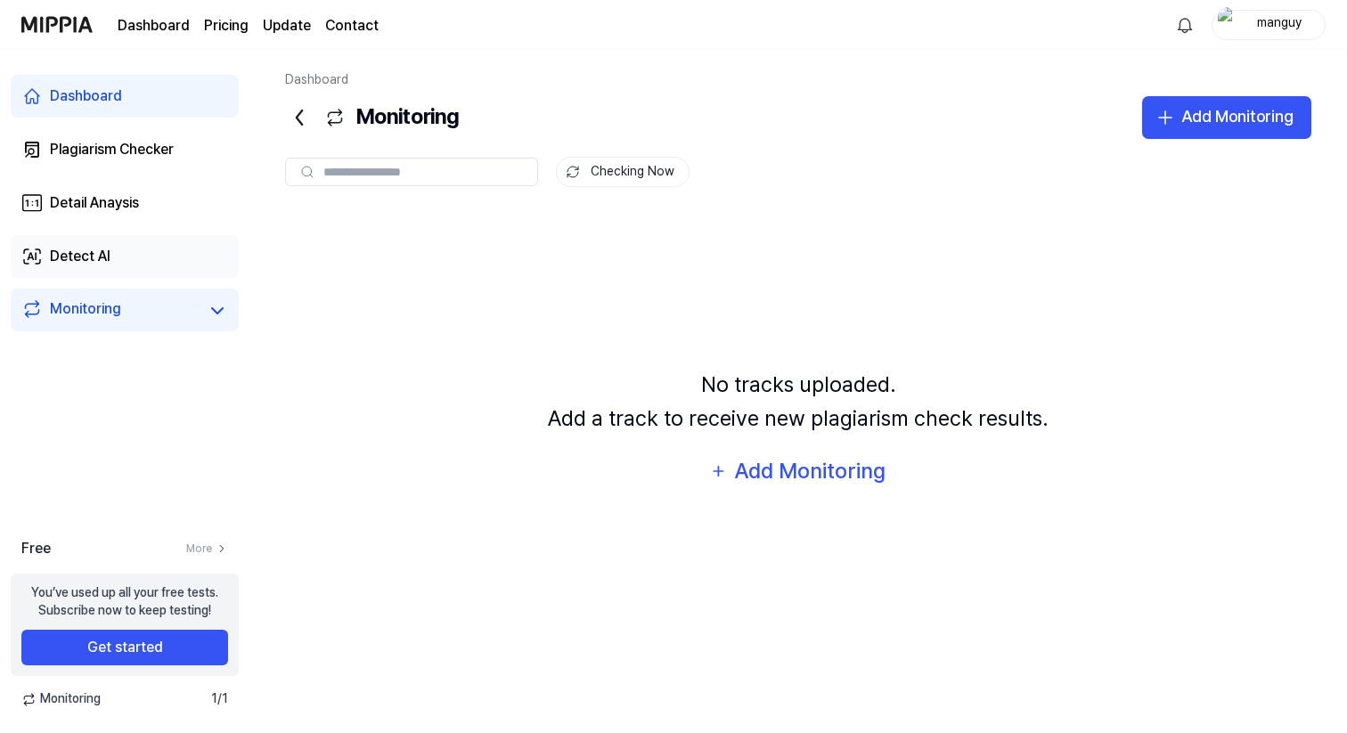
click at [118, 259] on link "Detect AI" at bounding box center [125, 256] width 228 height 43
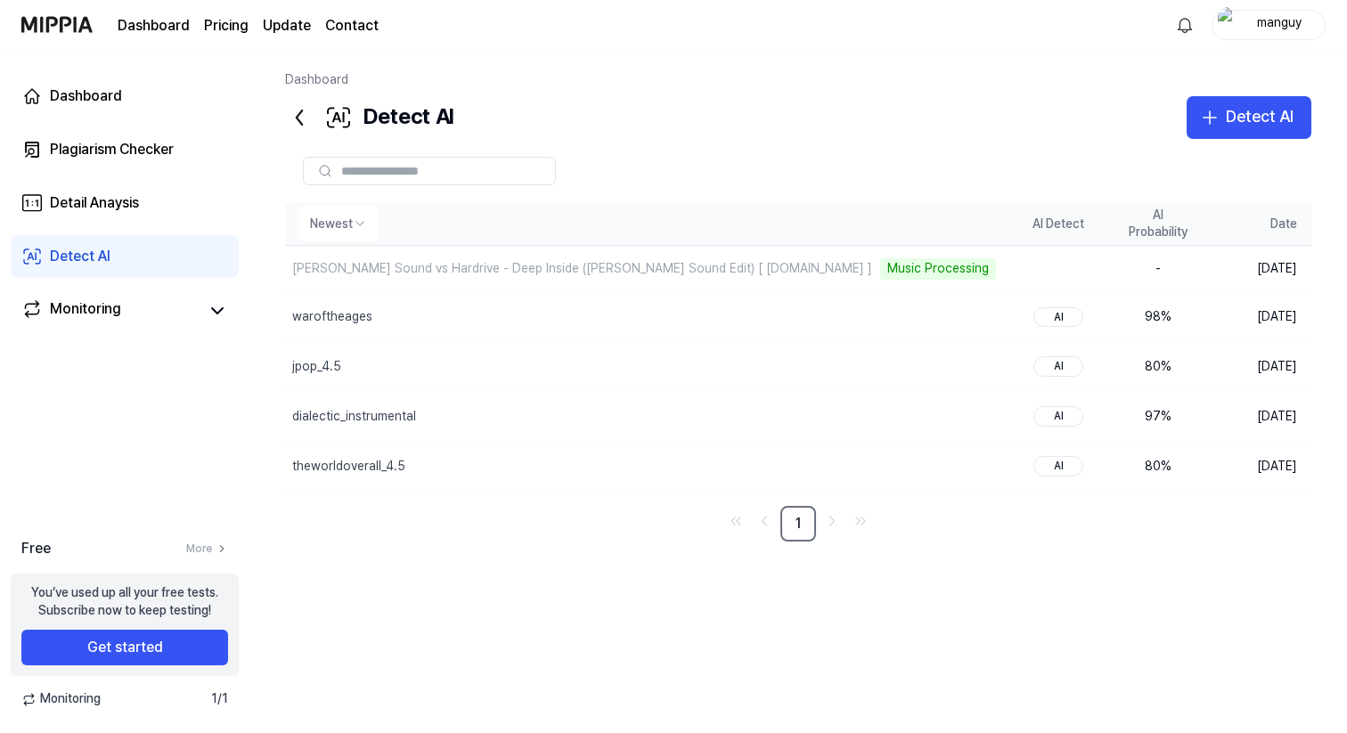
drag, startPoint x: 1303, startPoint y: 271, endPoint x: 919, endPoint y: 213, distance: 388.3
click at [919, 213] on table "Newest AI Detect AI Probability Date Pearson Sound vs Hardrive - Deep Inside (P…" at bounding box center [798, 347] width 1026 height 289
